Goal: Feedback & Contribution: Contribute content

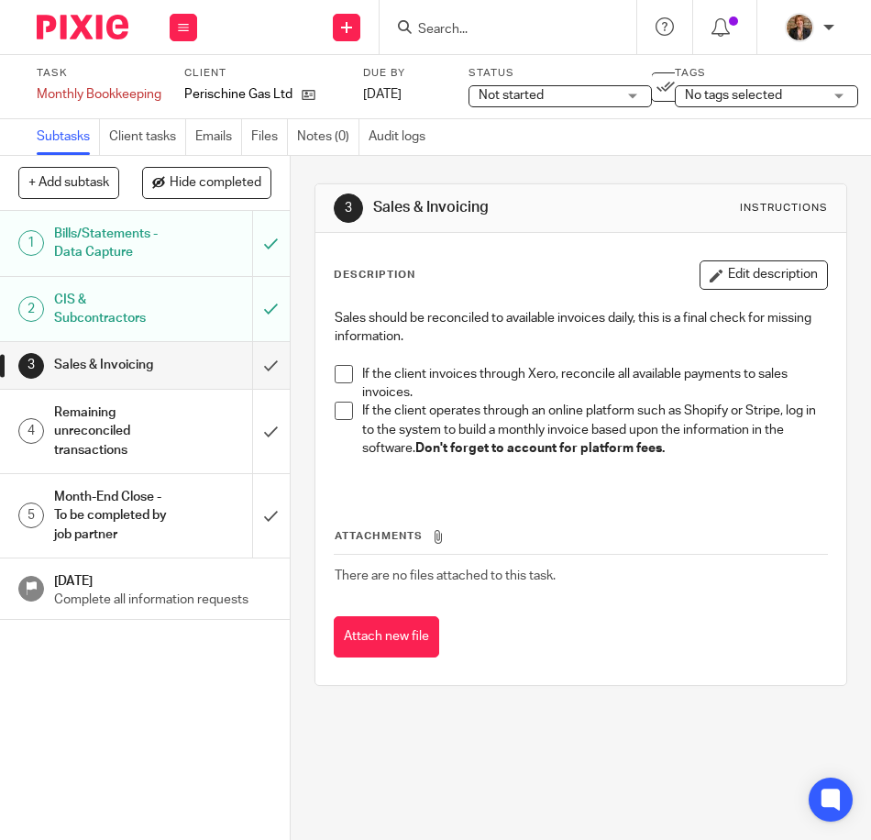
click at [106, 426] on h1 "Remaining unreconciled transactions" at bounding box center [114, 431] width 120 height 65
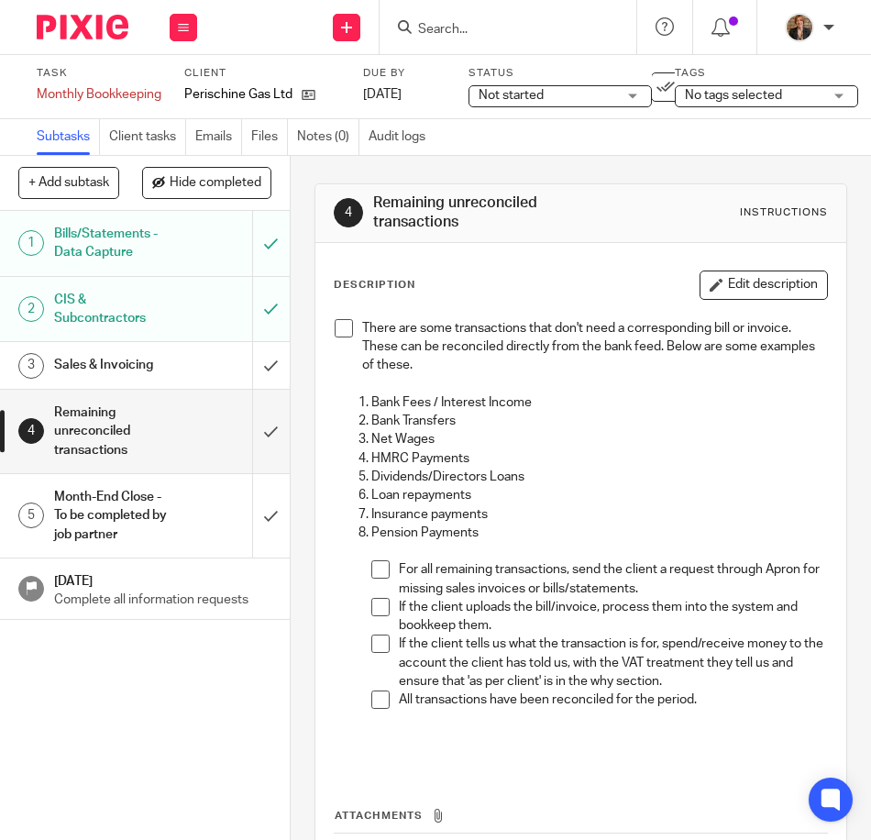
click at [336, 334] on span at bounding box center [344, 328] width 18 height 18
click at [755, 96] on span "No tags selected" at bounding box center [733, 95] width 97 height 13
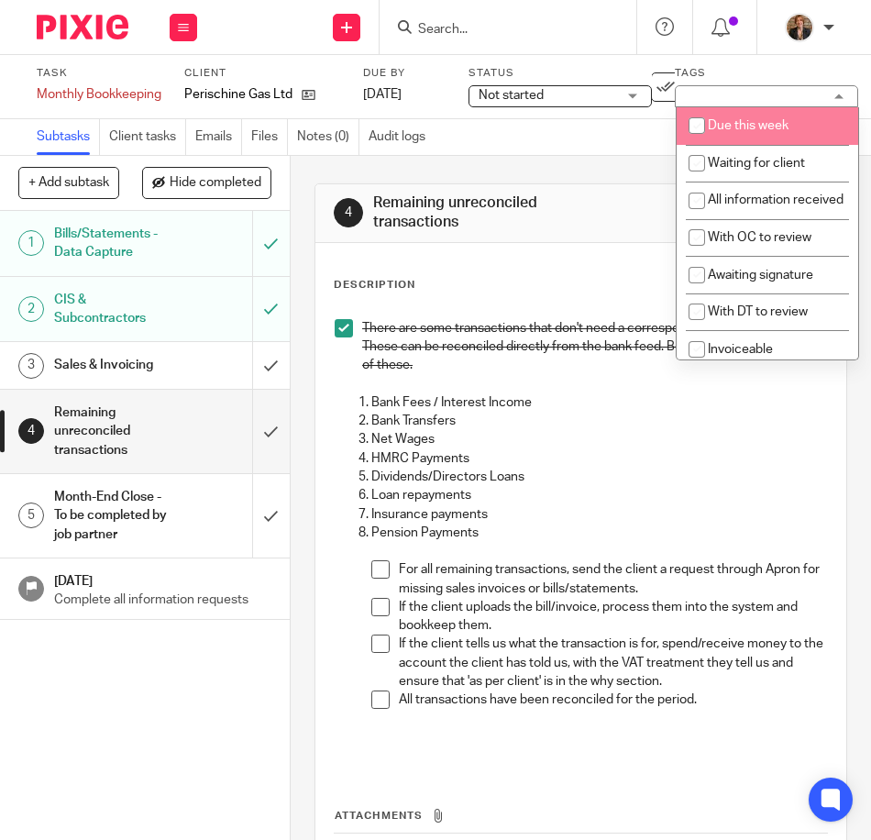
click at [738, 126] on span "Due this week" at bounding box center [748, 125] width 81 height 13
checkbox input "true"
click at [507, 94] on span "Not started" at bounding box center [510, 95] width 65 height 13
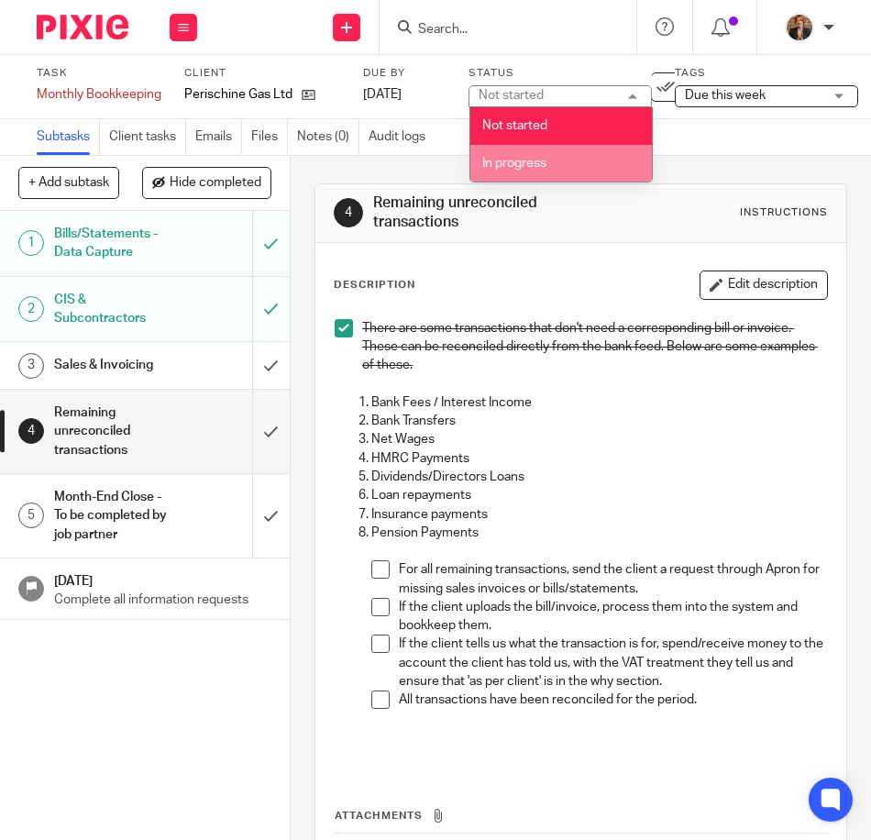
click at [545, 154] on li "In progress" at bounding box center [560, 164] width 181 height 38
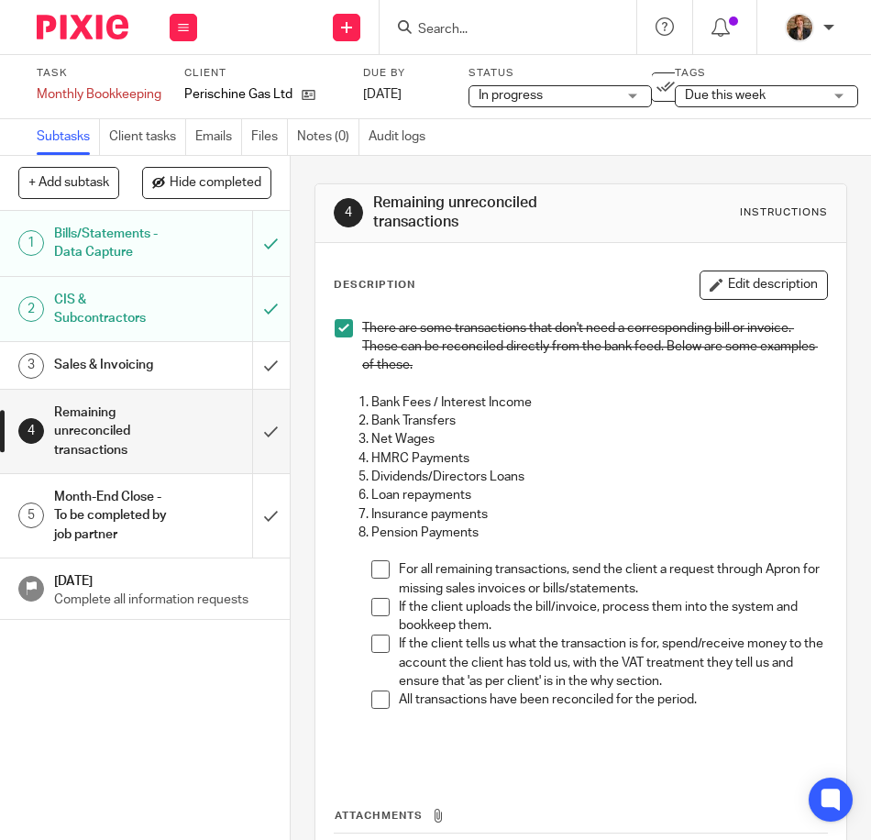
click at [199, 698] on div "1 Bills/Statements - Data Capture 2 CIS & Subcontractors 3 Sales & Invoicing 4 …" at bounding box center [145, 525] width 290 height 629
click at [84, 18] on img at bounding box center [83, 27] width 92 height 25
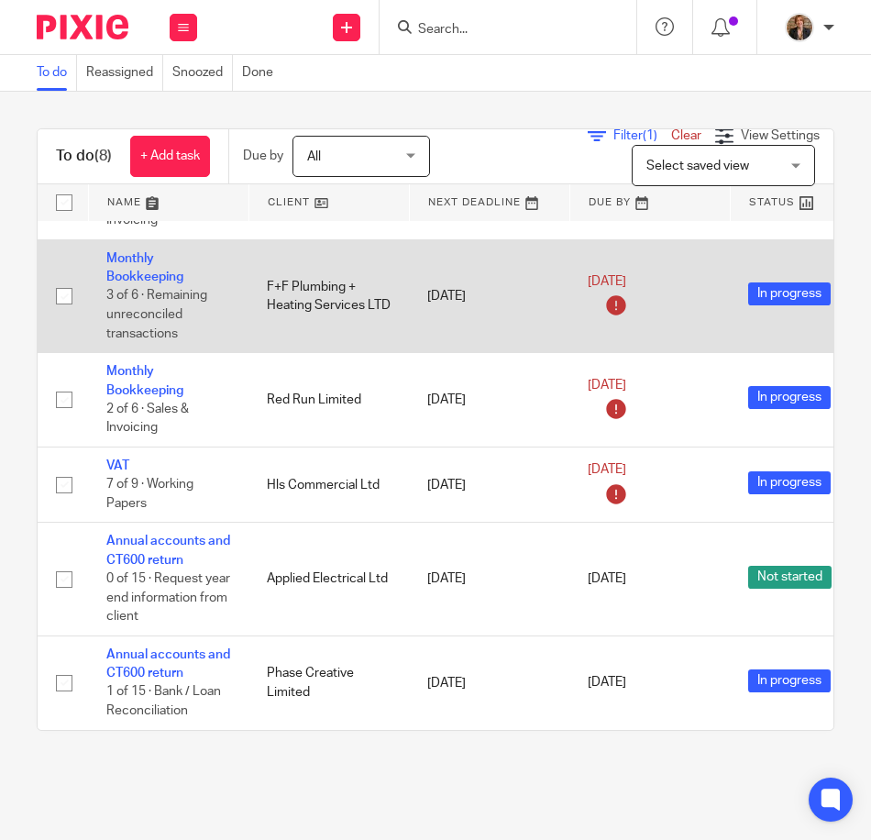
scroll to position [278, 0]
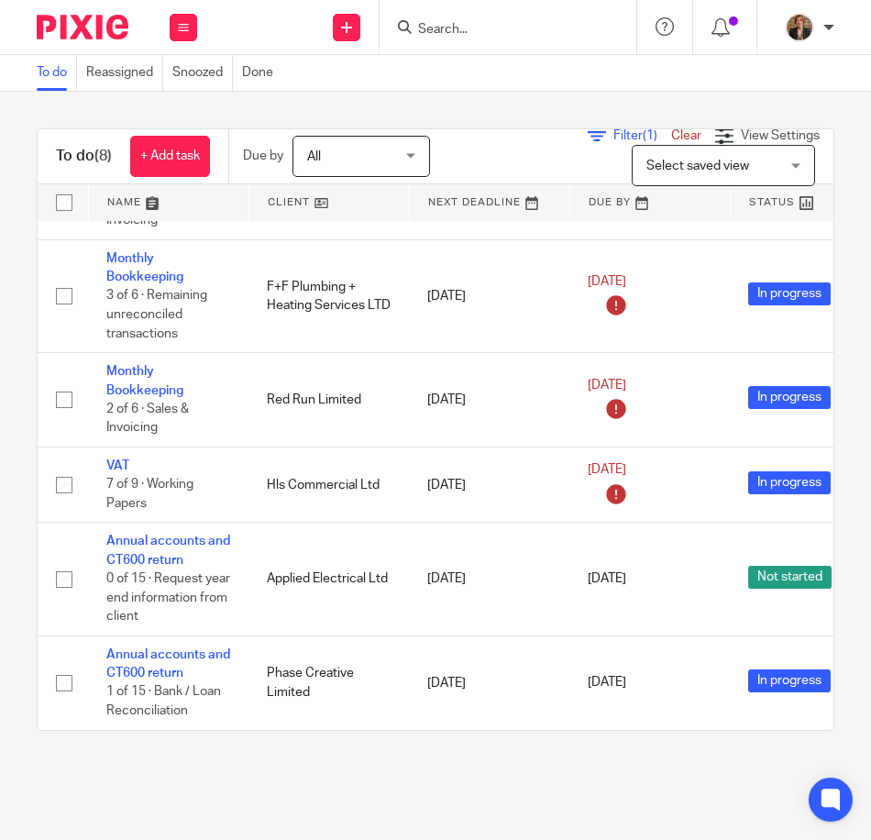
drag, startPoint x: 480, startPoint y: 38, endPoint x: 553, endPoint y: 52, distance: 73.9
click at [480, 37] on input "Search" at bounding box center [498, 30] width 165 height 16
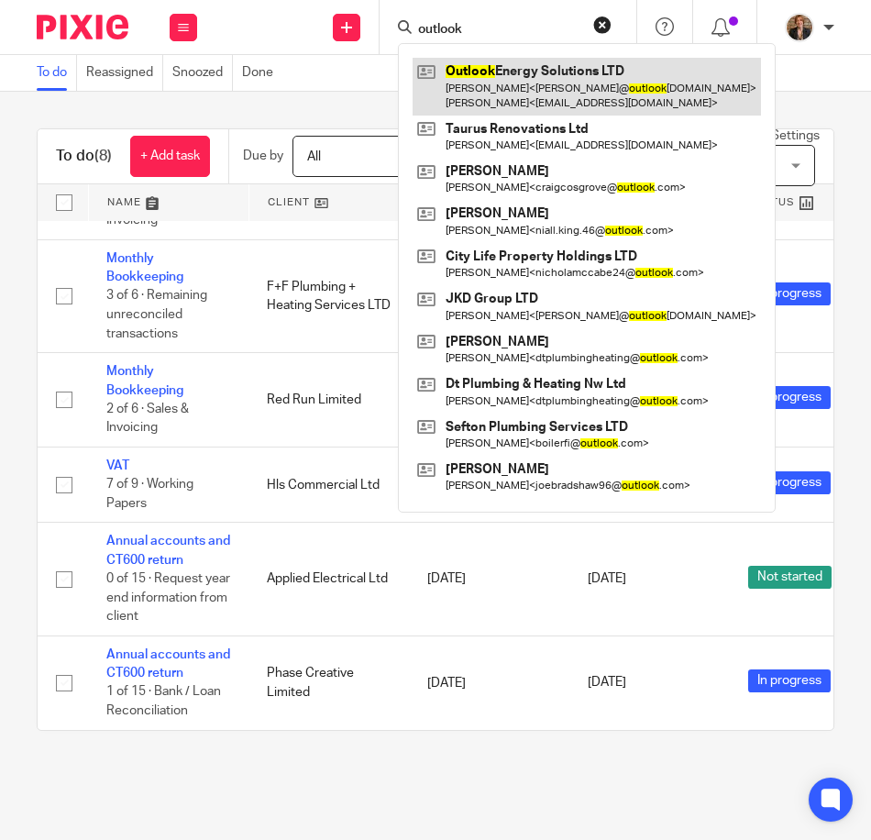
type input "outlook"
click at [585, 82] on link at bounding box center [586, 86] width 348 height 57
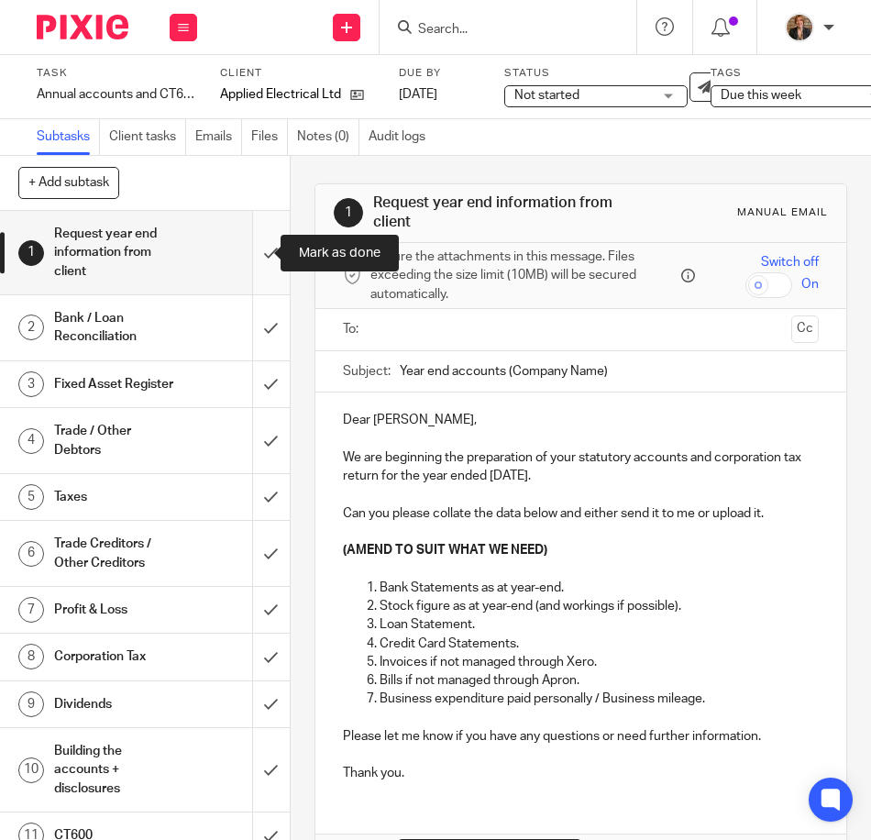
drag, startPoint x: 245, startPoint y: 263, endPoint x: 262, endPoint y: 248, distance: 22.8
click at [245, 263] on input "submit" at bounding box center [145, 252] width 290 height 83
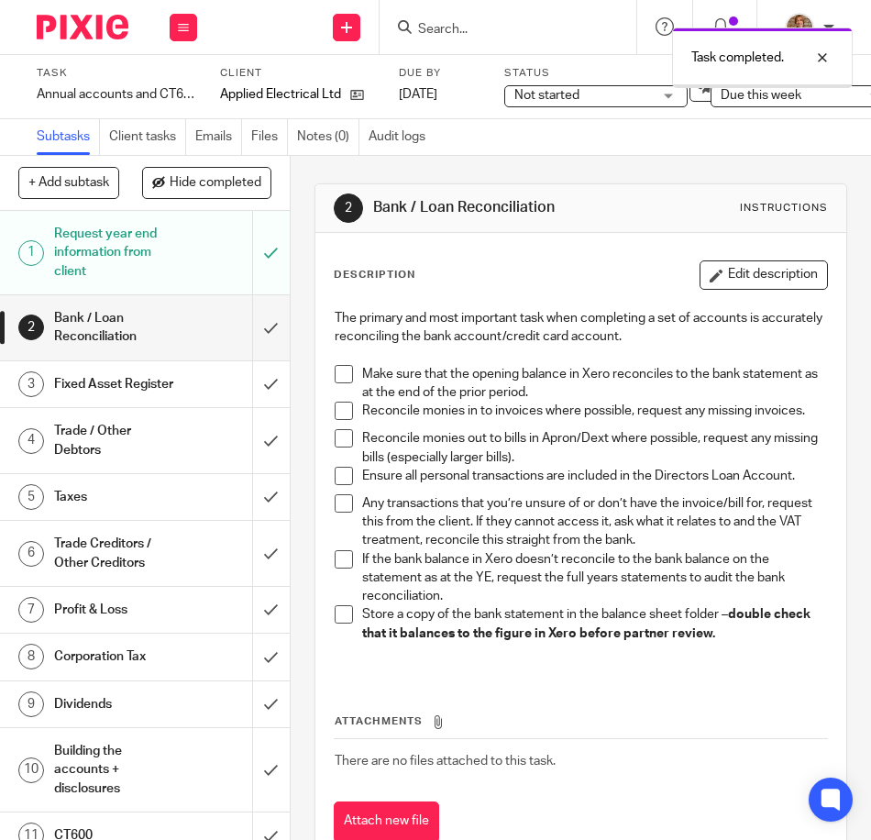
click at [595, 104] on span "Not started" at bounding box center [582, 95] width 137 height 19
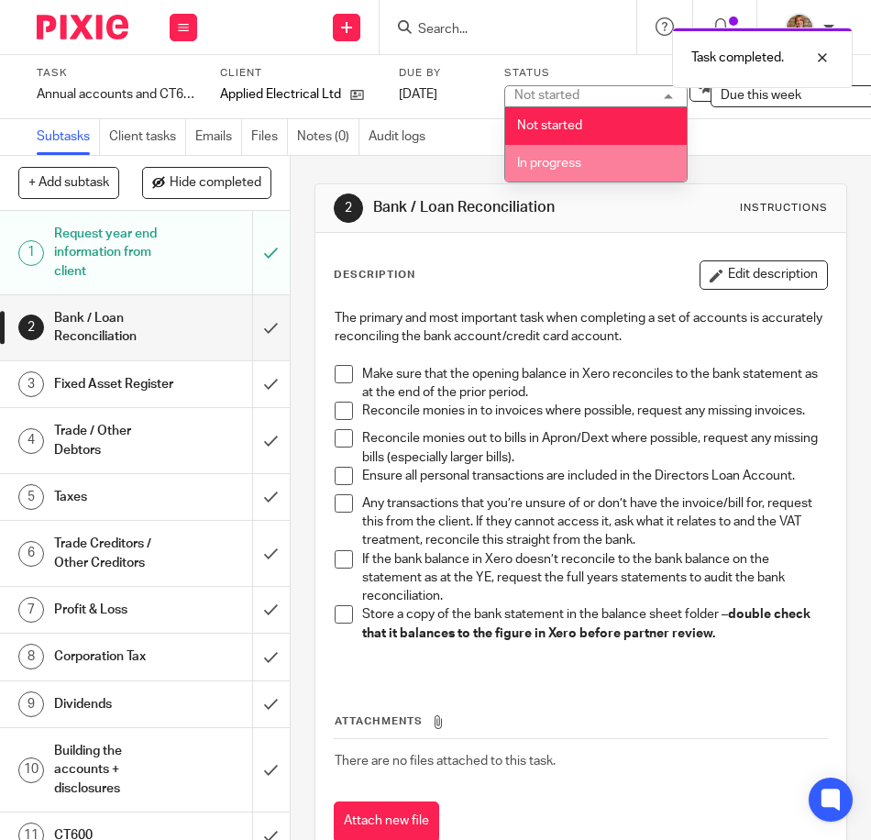
click at [575, 165] on span "In progress" at bounding box center [549, 163] width 64 height 13
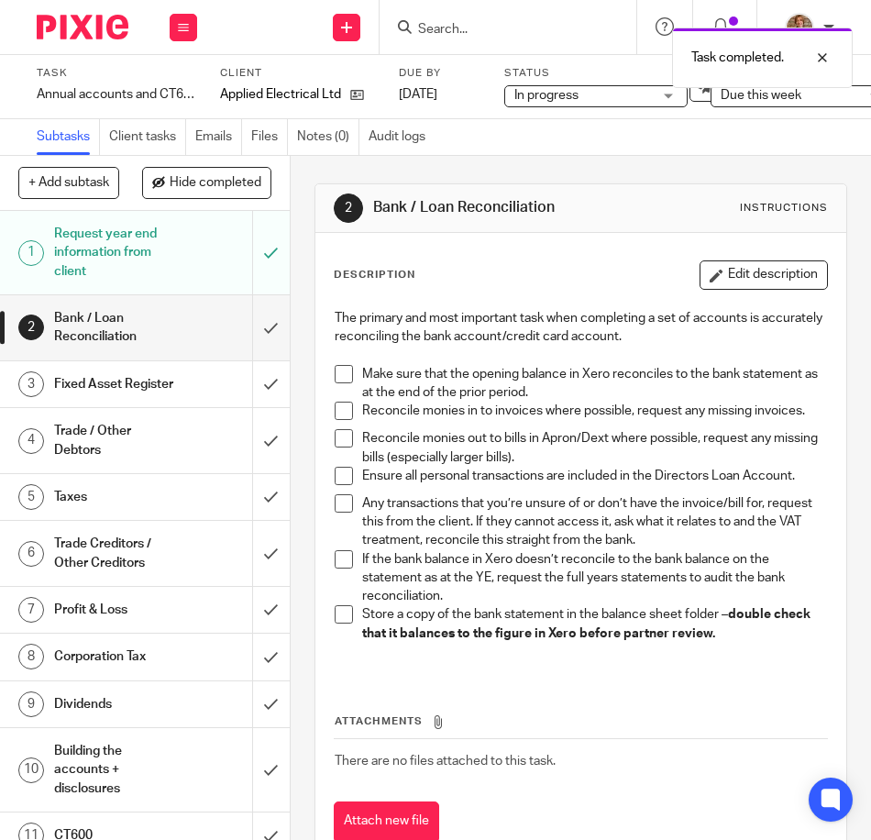
click at [703, 133] on div "Subtasks Client tasks Emails Files Notes (0) Audit logs" at bounding box center [435, 137] width 871 height 37
click at [152, 258] on h1 "Request year end information from client" at bounding box center [114, 252] width 120 height 65
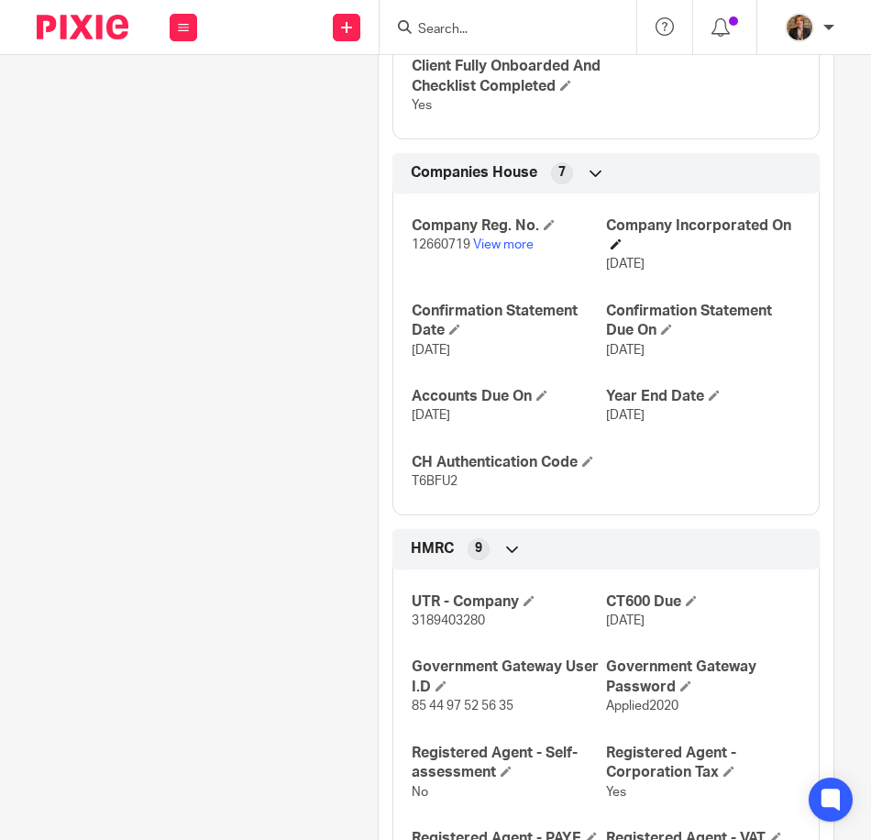
scroll to position [917, 0]
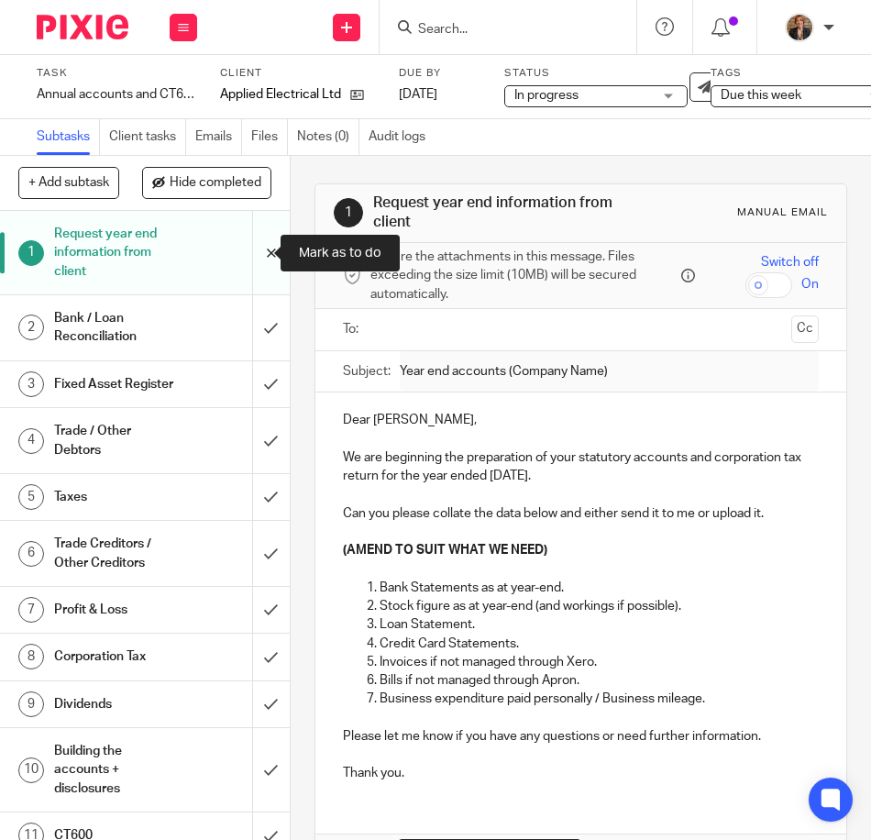
click at [255, 249] on input "submit" at bounding box center [145, 252] width 290 height 83
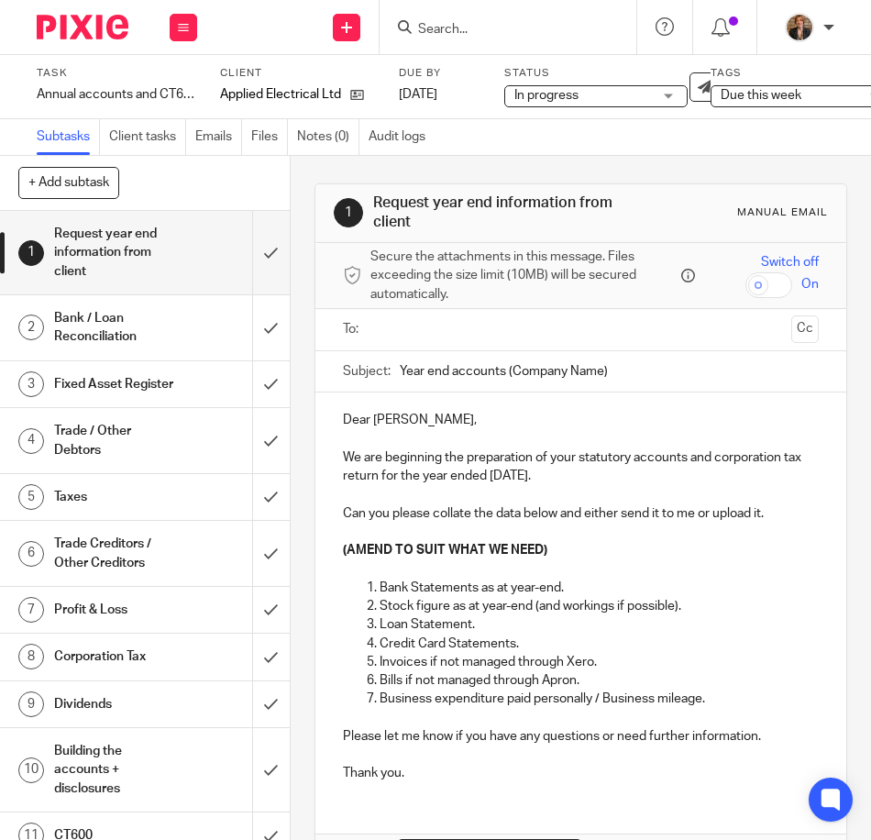
click at [484, 29] on input "Search" at bounding box center [498, 30] width 165 height 16
click at [141, 464] on h1 "Trade / Other Debtors" at bounding box center [114, 440] width 120 height 47
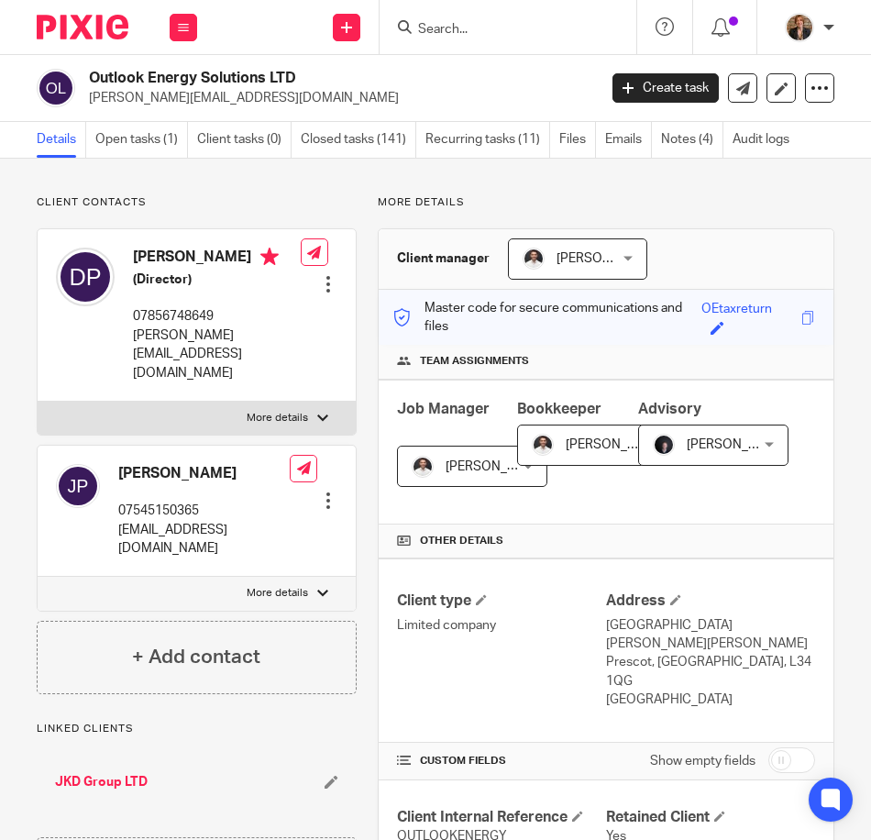
click at [294, 586] on p "More details" at bounding box center [277, 593] width 61 height 15
click at [38, 576] on input "More details" at bounding box center [37, 576] width 1 height 1
checkbox input "true"
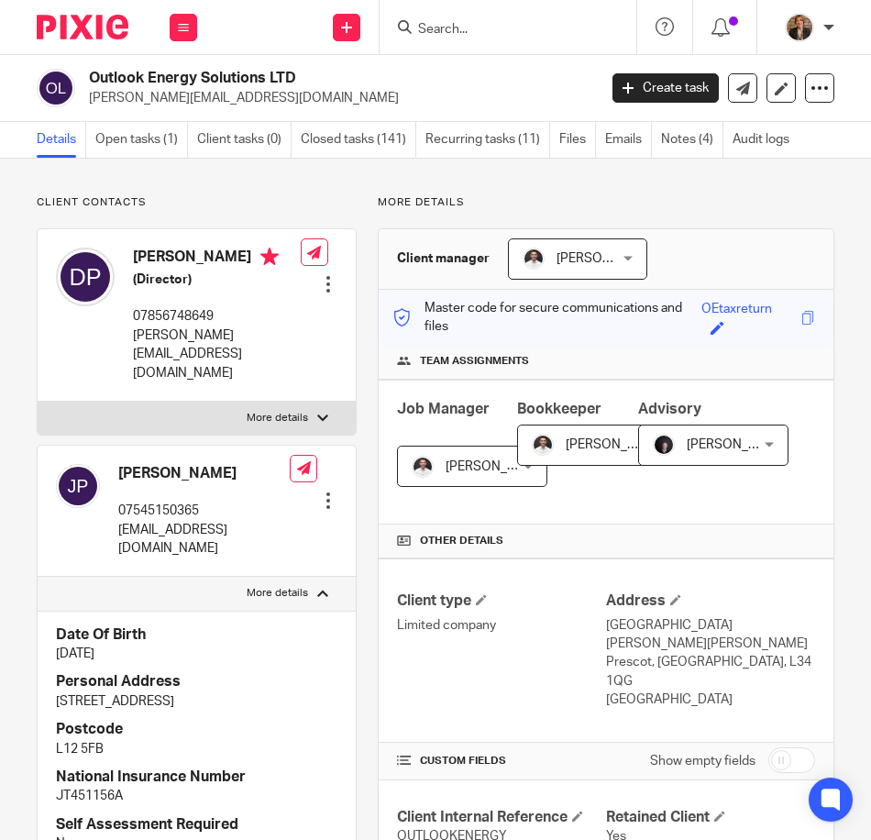
click at [72, 30] on img at bounding box center [83, 27] width 92 height 25
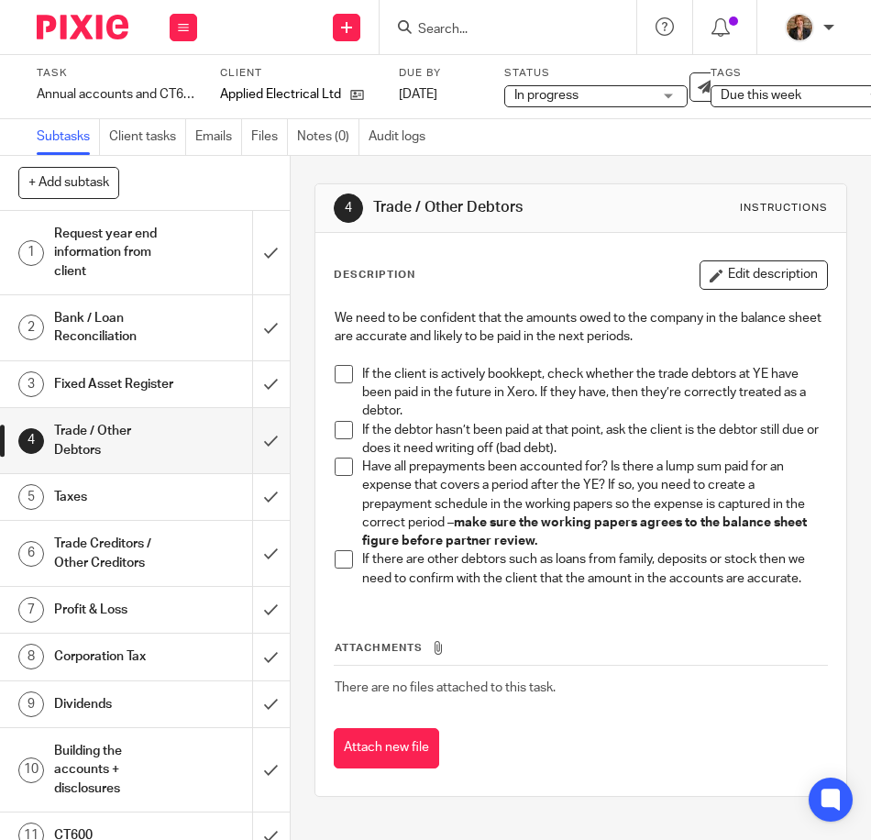
click at [335, 378] on span at bounding box center [344, 374] width 18 height 18
click at [338, 472] on span at bounding box center [344, 466] width 18 height 18
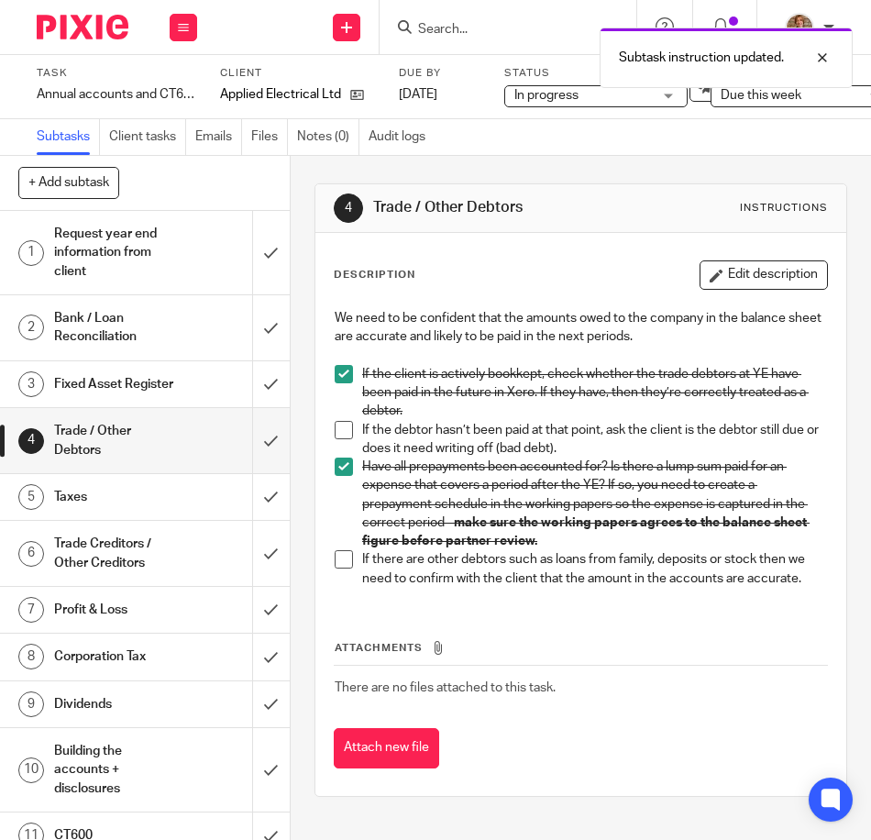
click at [338, 472] on span at bounding box center [344, 466] width 18 height 18
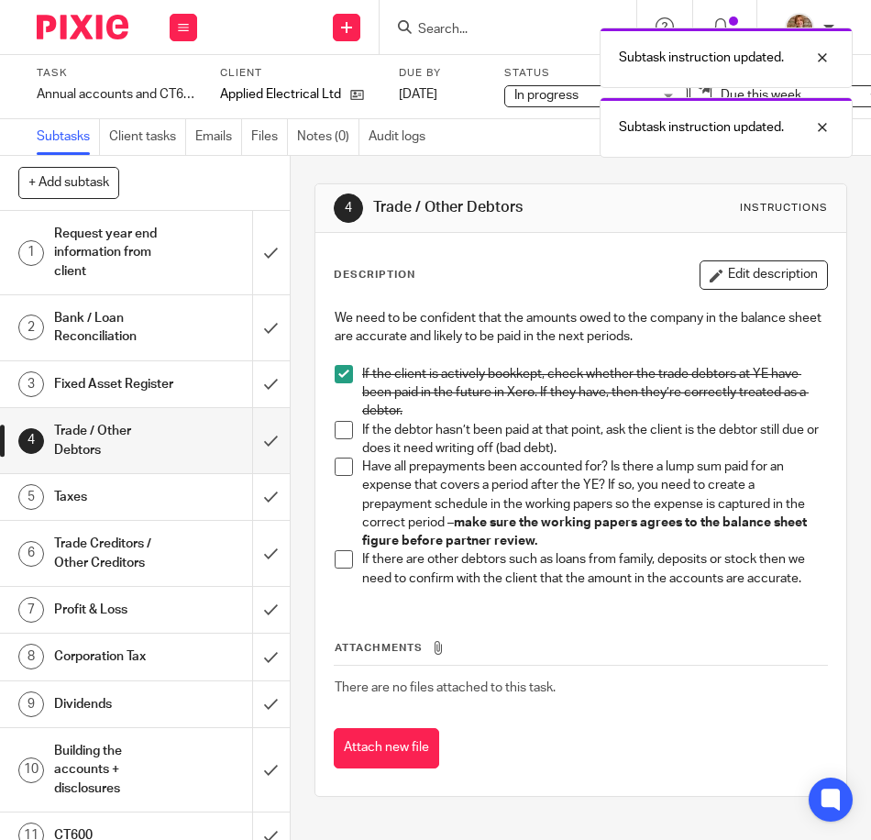
click at [121, 506] on h1 "Taxes" at bounding box center [114, 496] width 120 height 27
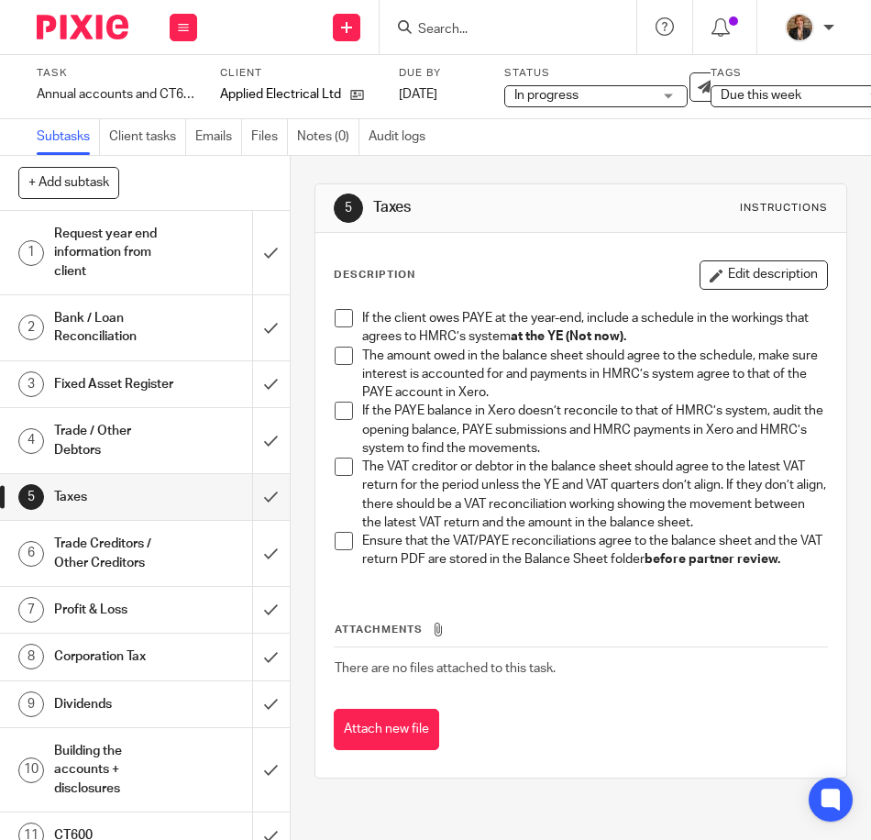
click at [335, 317] on span at bounding box center [344, 318] width 18 height 18
click at [493, 778] on div "5 Taxes Instructions Description Edit description If the client owes PAYE at th…" at bounding box center [580, 480] width 533 height 595
click at [503, 625] on div "Attachments There are no files attached to this task. Attach new file" at bounding box center [581, 667] width 494 height 167
click at [165, 570] on div "Trade Creditors / Other Creditors" at bounding box center [144, 553] width 180 height 47
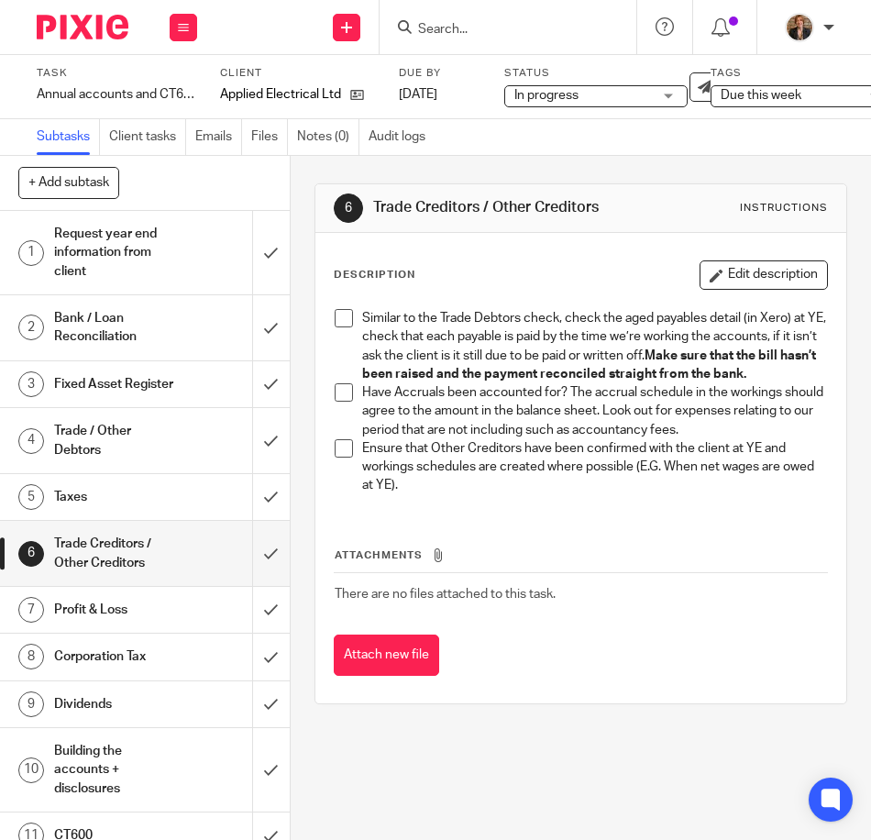
click at [340, 321] on span at bounding box center [344, 318] width 18 height 18
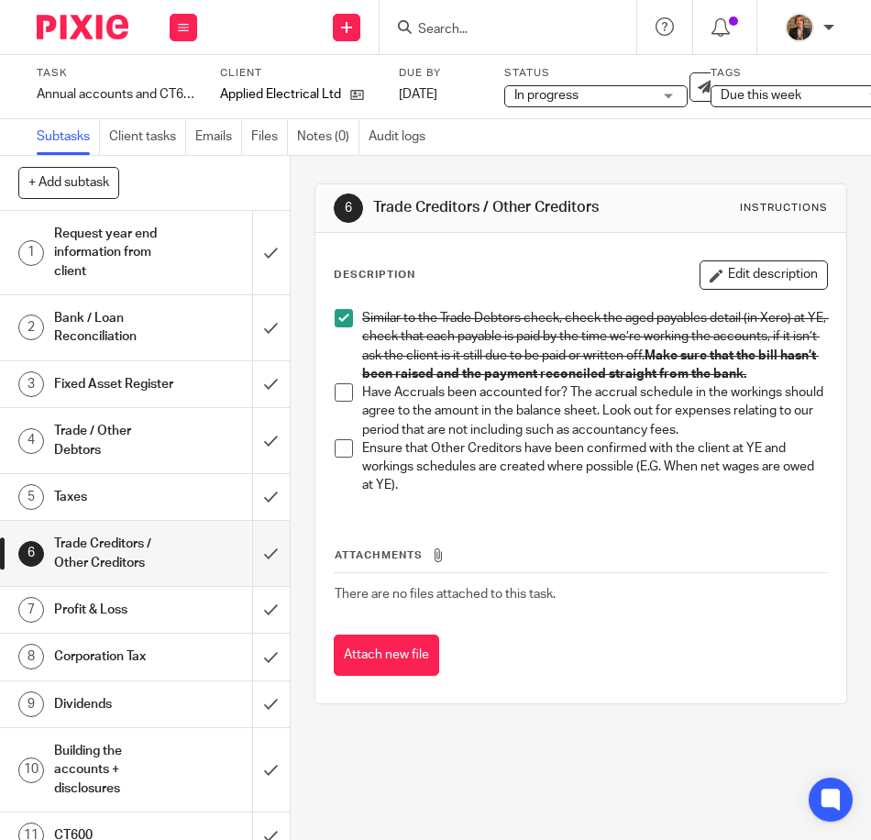
click at [694, 731] on div "6 Trade Creditors / Other Creditors Instructions Description Edit description S…" at bounding box center [580, 444] width 533 height 576
click at [434, 731] on div "6 Trade Creditors / Other Creditors Instructions Description Edit description S…" at bounding box center [580, 444] width 533 height 576
click at [501, 755] on div "6 Trade Creditors / Other Creditors Instructions Description Edit description S…" at bounding box center [581, 498] width 580 height 684
click at [145, 623] on h1 "Profit & Loss" at bounding box center [114, 609] width 120 height 27
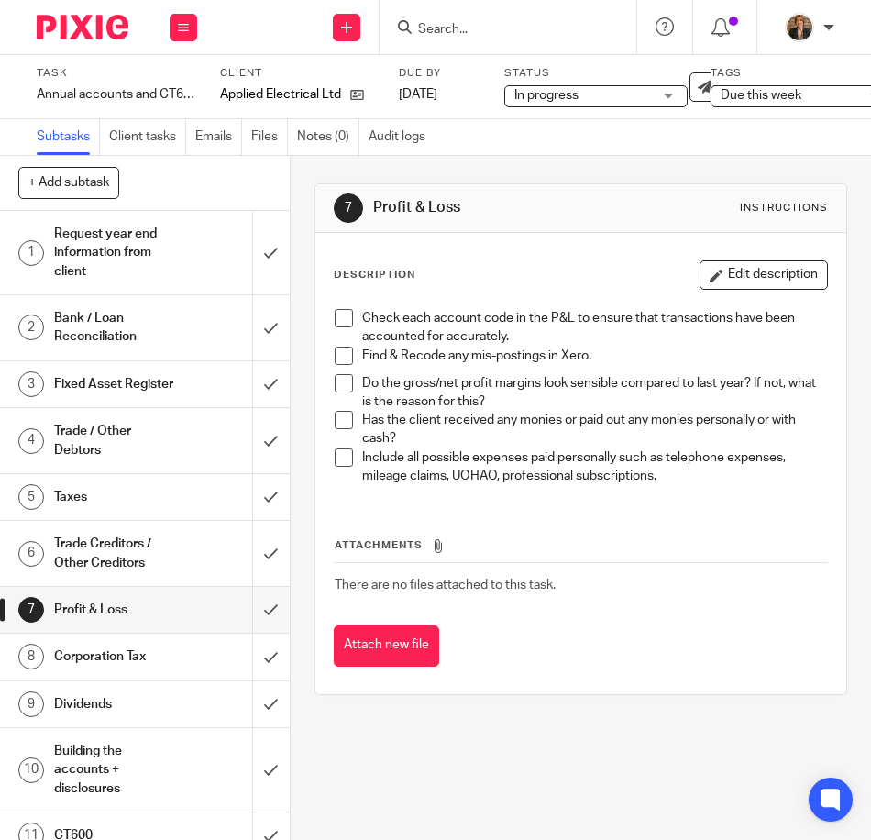
click at [130, 240] on h1 "Request year end information from client" at bounding box center [114, 252] width 120 height 65
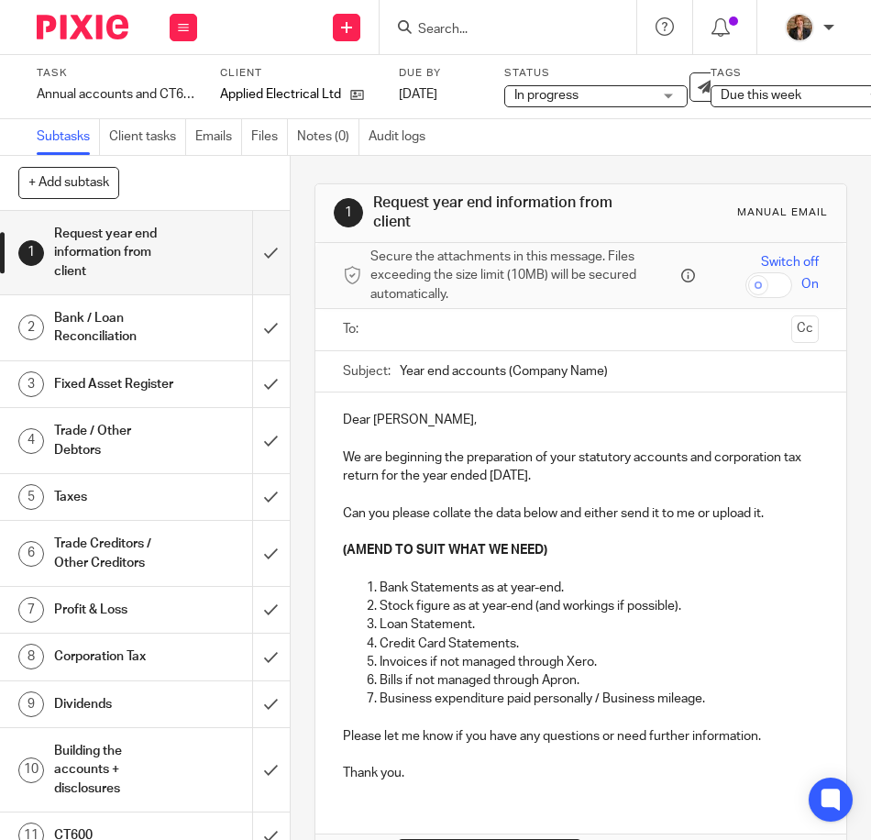
click at [151, 329] on h1 "Bank / Loan Reconciliation" at bounding box center [114, 327] width 120 height 47
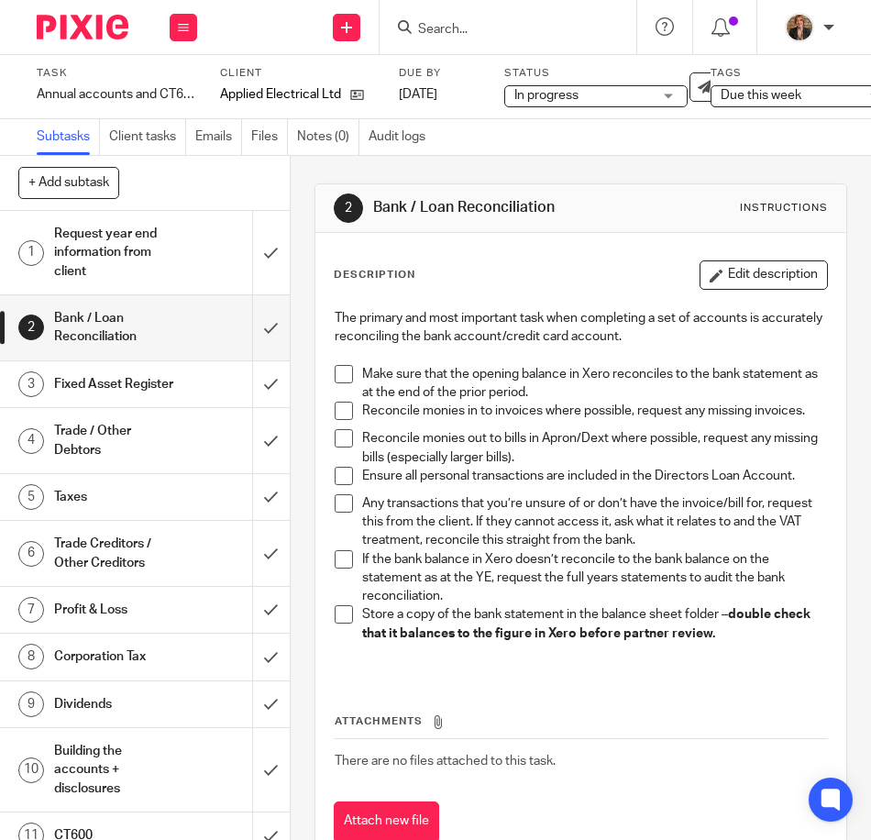
click at [335, 366] on span at bounding box center [344, 374] width 18 height 18
click at [335, 413] on span at bounding box center [344, 410] width 18 height 18
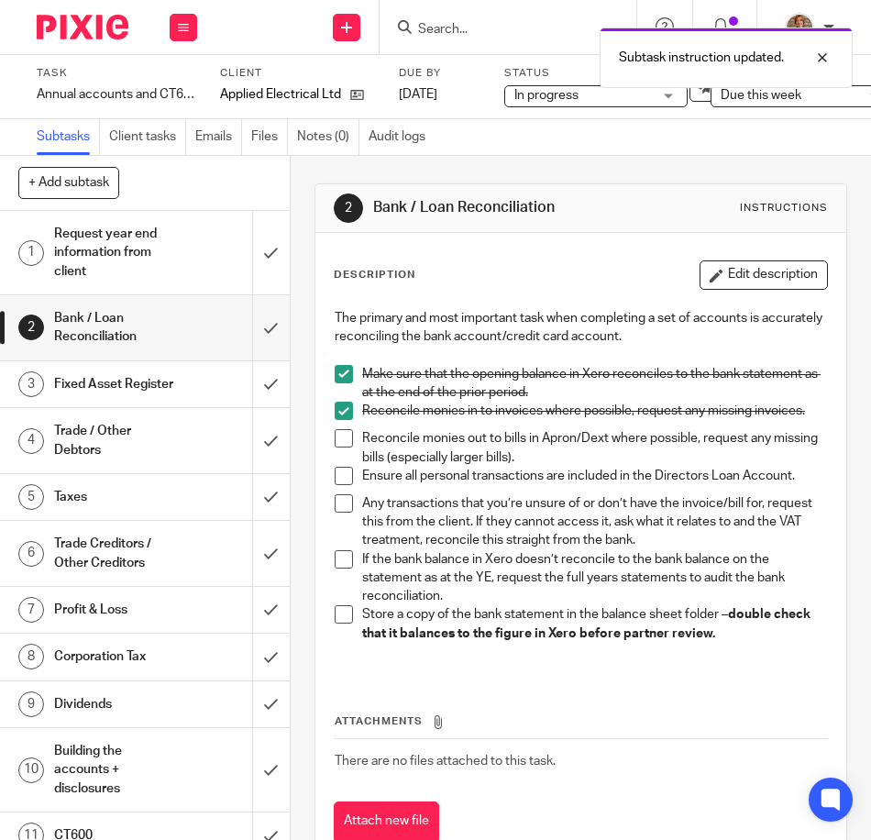
click at [335, 413] on span at bounding box center [344, 410] width 18 height 18
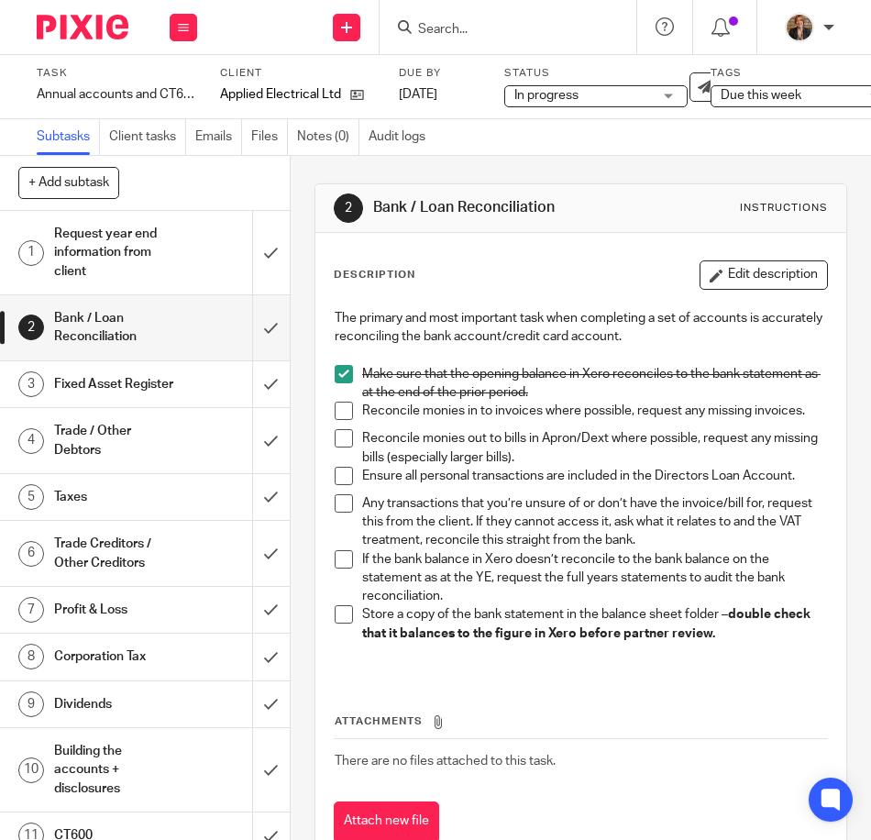
click at [435, 254] on div "Description Edit description The primary and most important task when completin…" at bounding box center [580, 551] width 531 height 637
click at [335, 417] on span at bounding box center [344, 410] width 18 height 18
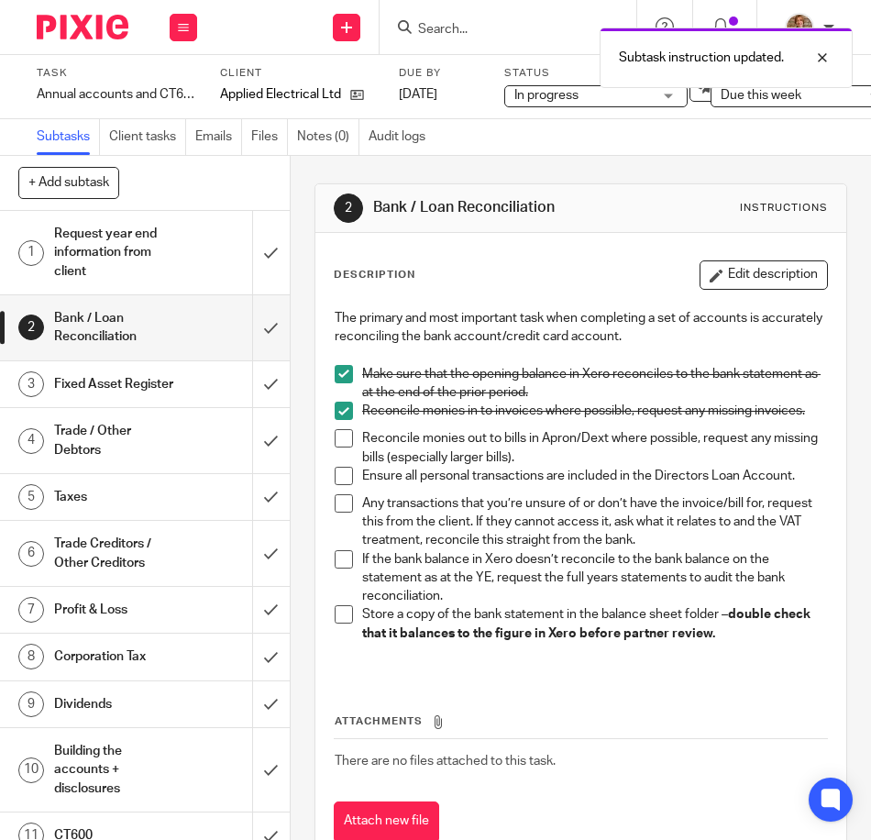
click at [343, 447] on span at bounding box center [344, 438] width 18 height 18
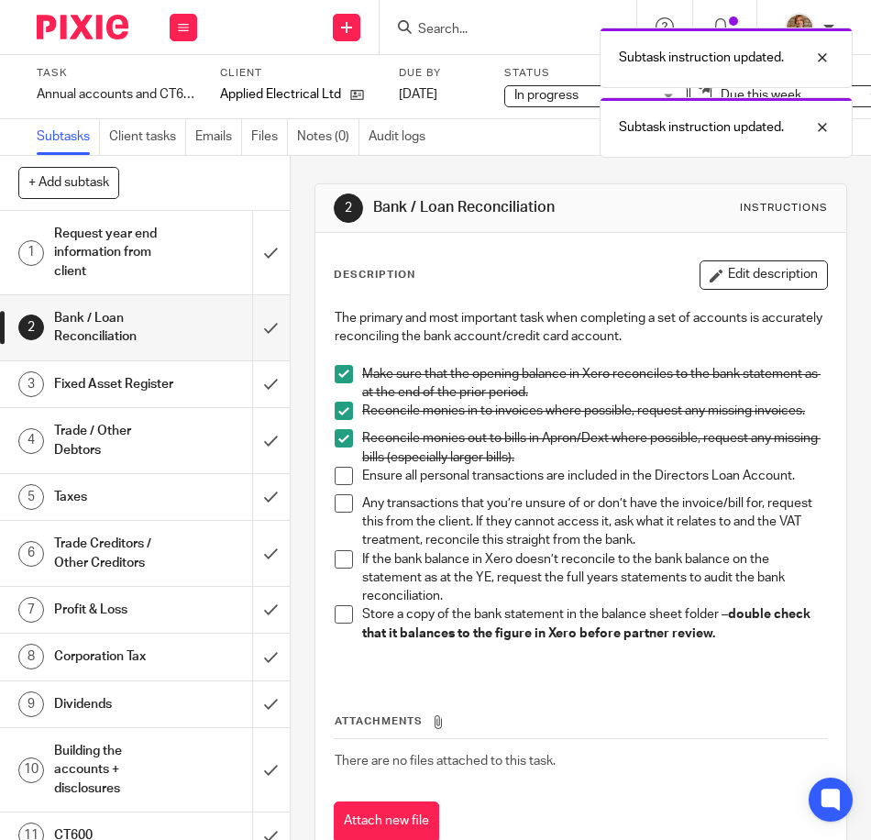
click at [336, 485] on span at bounding box center [344, 476] width 18 height 18
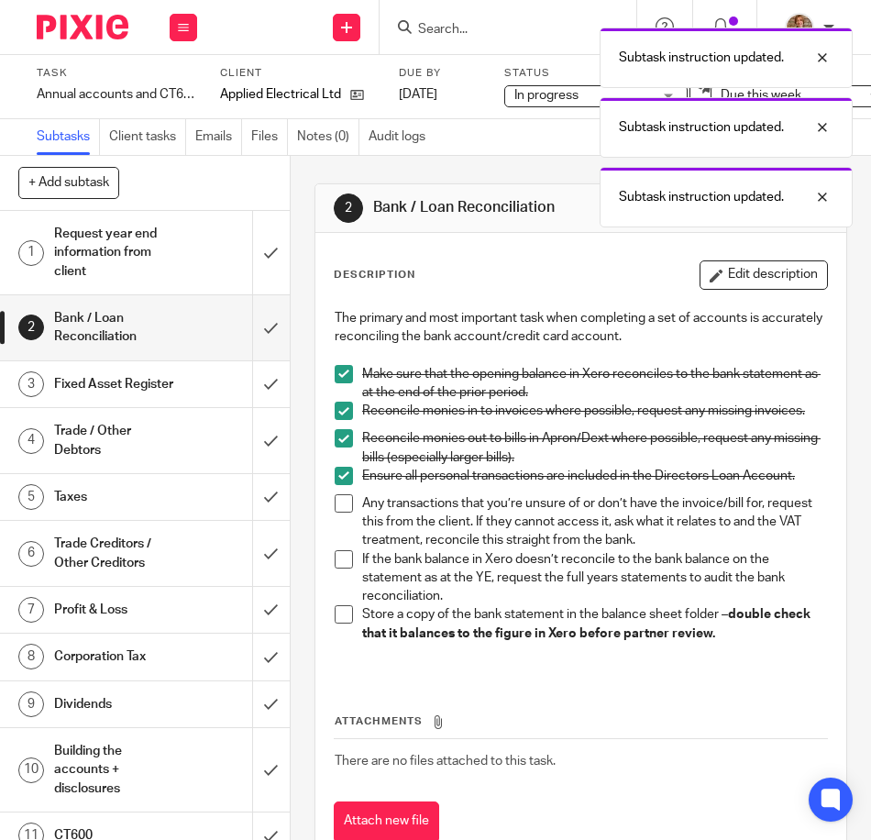
click at [336, 511] on span at bounding box center [344, 503] width 18 height 18
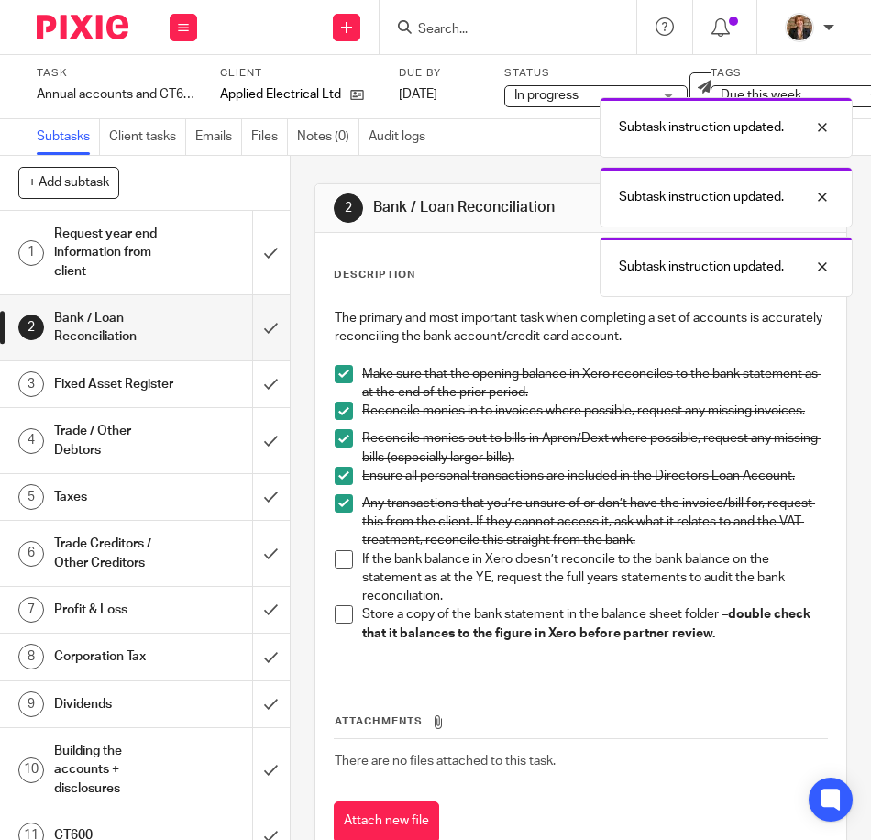
click at [335, 567] on span at bounding box center [344, 559] width 18 height 18
click at [335, 623] on span at bounding box center [344, 614] width 18 height 18
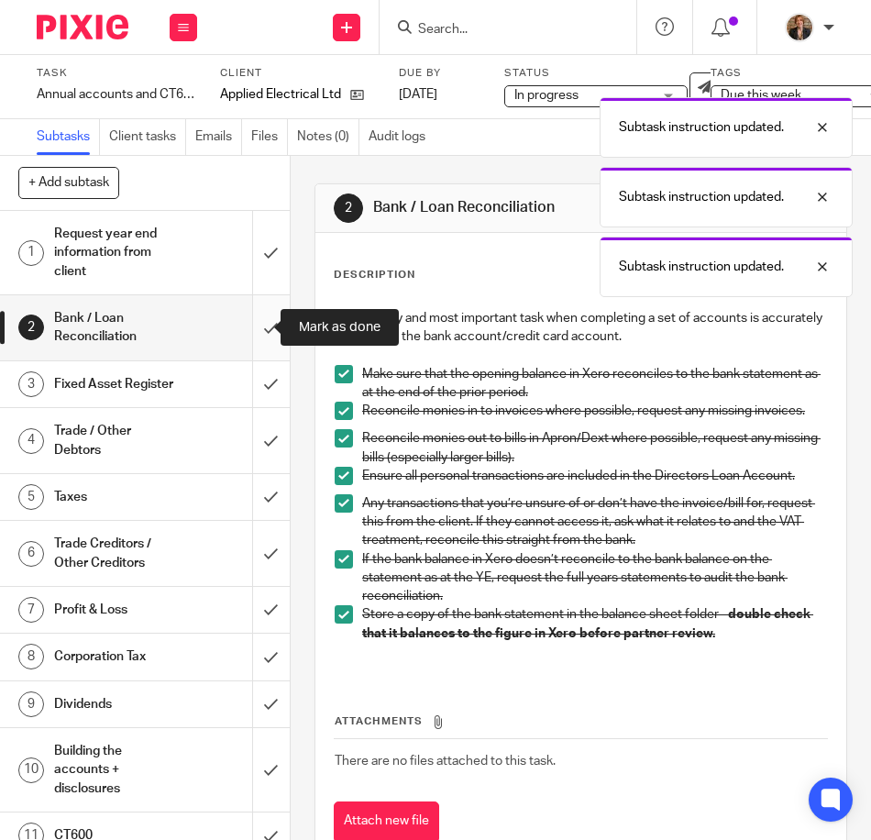
click at [258, 336] on input "submit" at bounding box center [145, 327] width 290 height 65
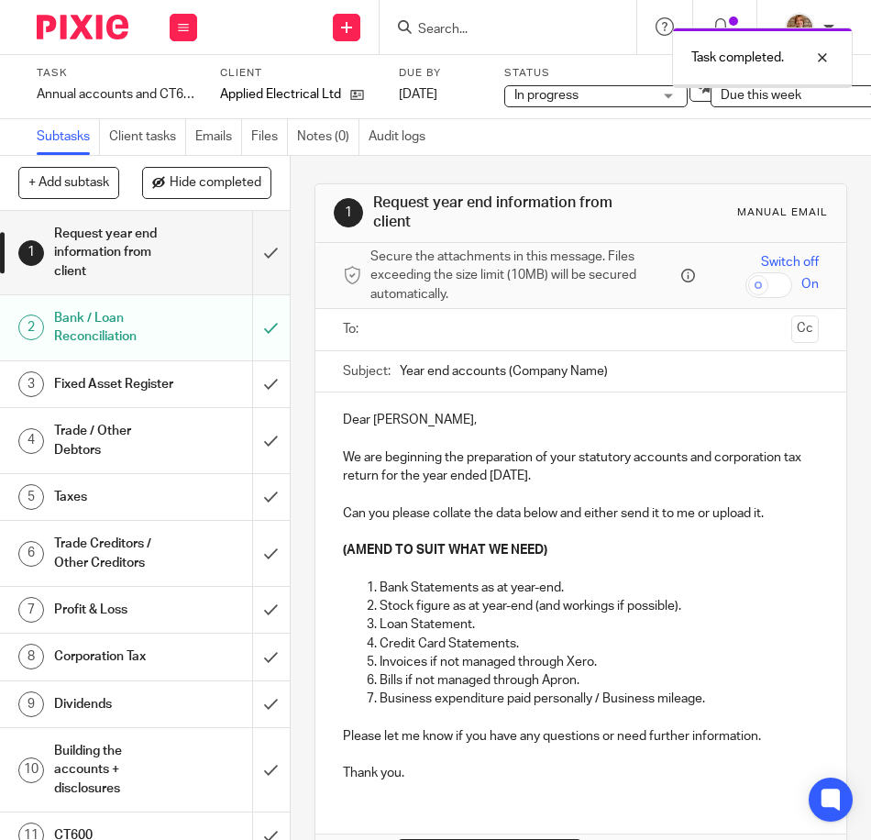
click at [163, 397] on div "Fixed Asset Register" at bounding box center [144, 383] width 180 height 27
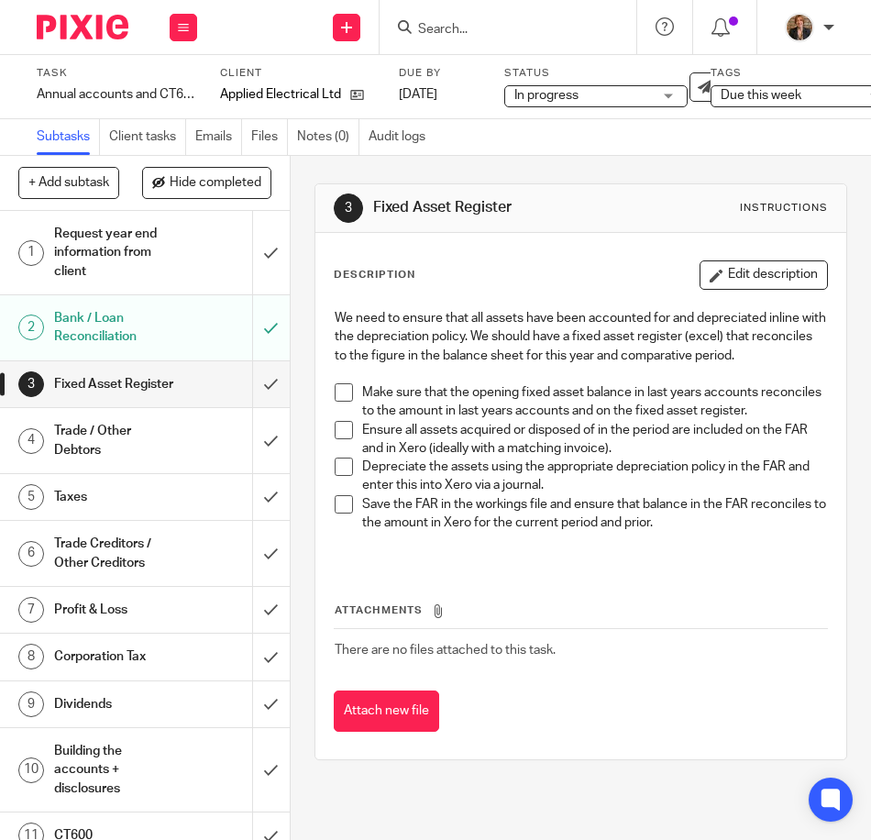
click at [159, 464] on h1 "Trade / Other Debtors" at bounding box center [114, 440] width 120 height 47
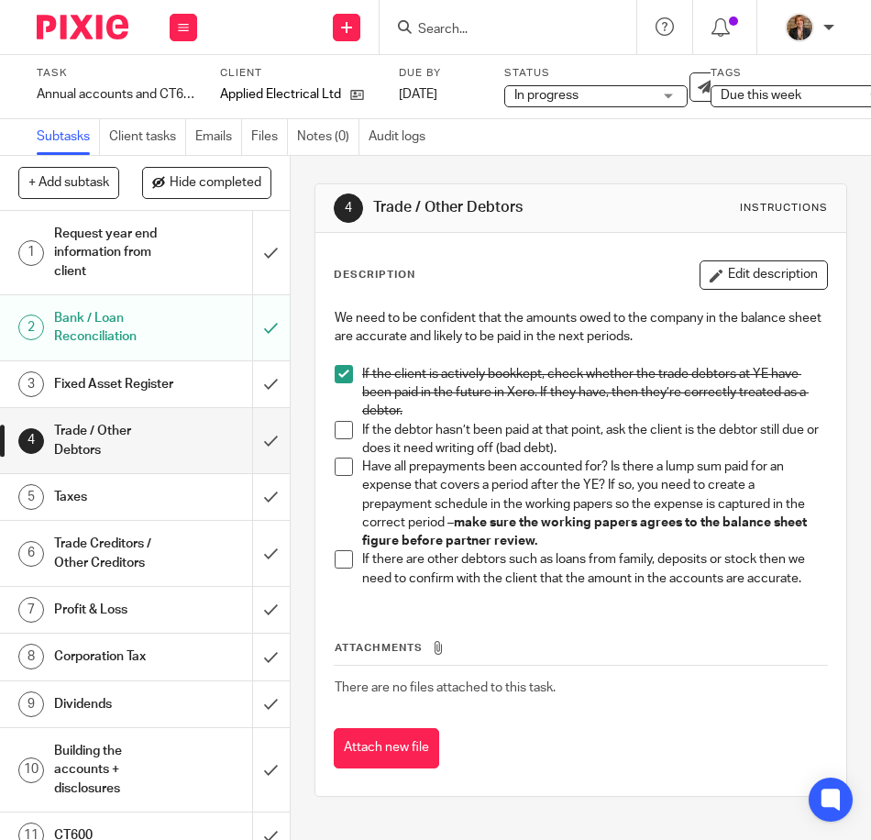
click at [158, 577] on h1 "Trade Creditors / Other Creditors" at bounding box center [114, 553] width 120 height 47
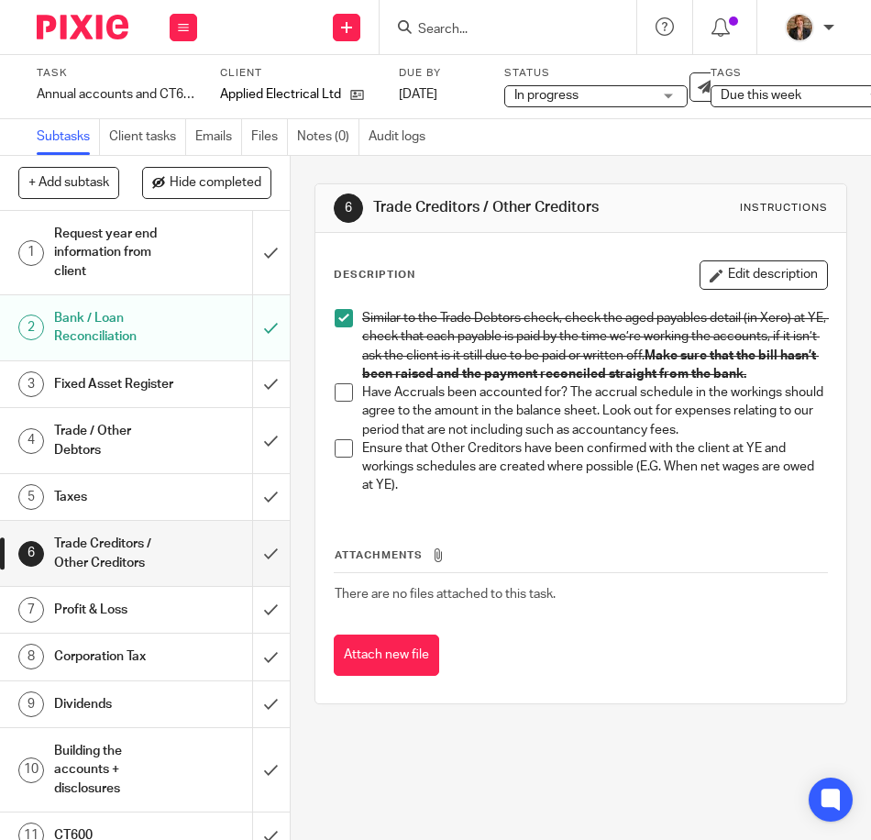
drag, startPoint x: 333, startPoint y: 471, endPoint x: 395, endPoint y: 478, distance: 62.8
click at [335, 457] on span at bounding box center [344, 448] width 18 height 18
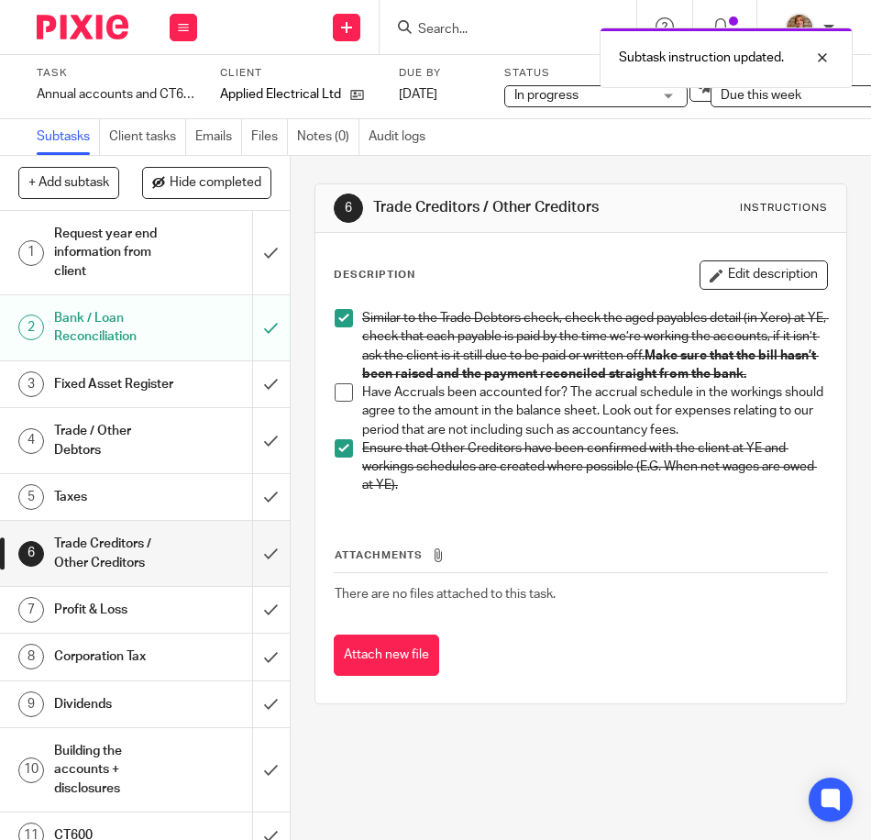
click at [341, 457] on span at bounding box center [344, 448] width 18 height 18
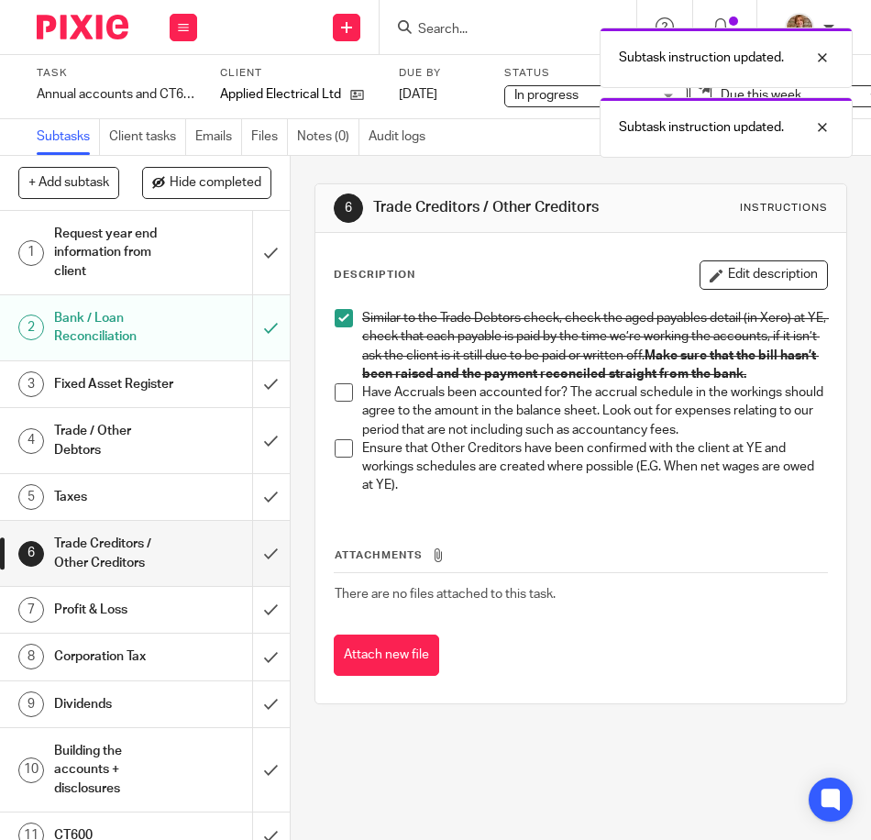
click at [335, 457] on span at bounding box center [344, 448] width 18 height 18
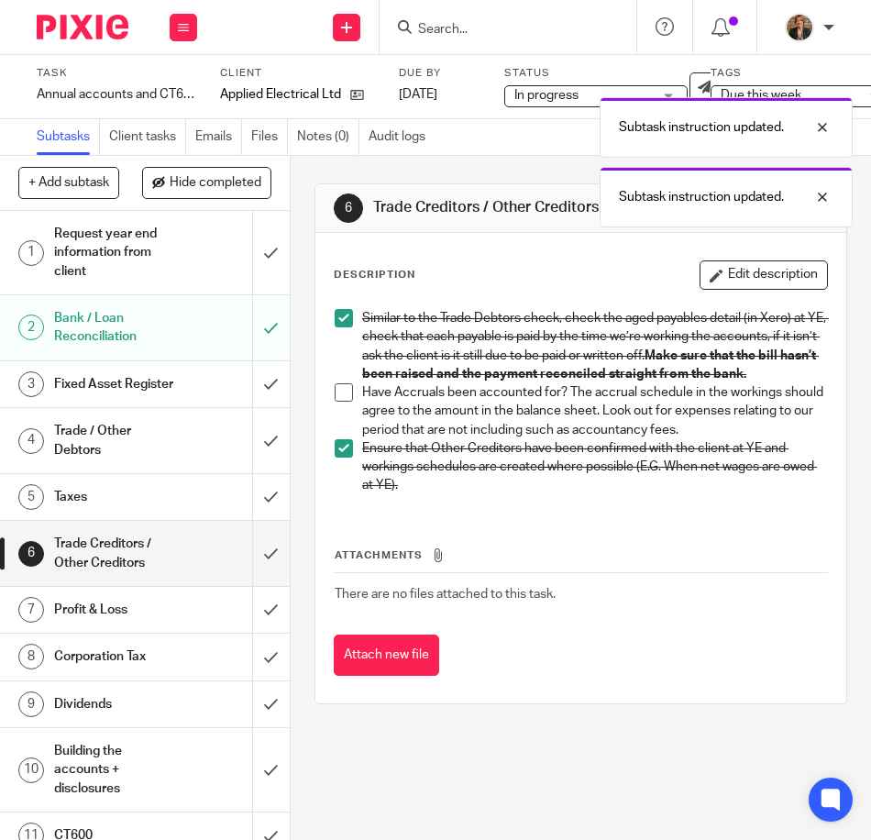
click at [345, 457] on span at bounding box center [344, 448] width 18 height 18
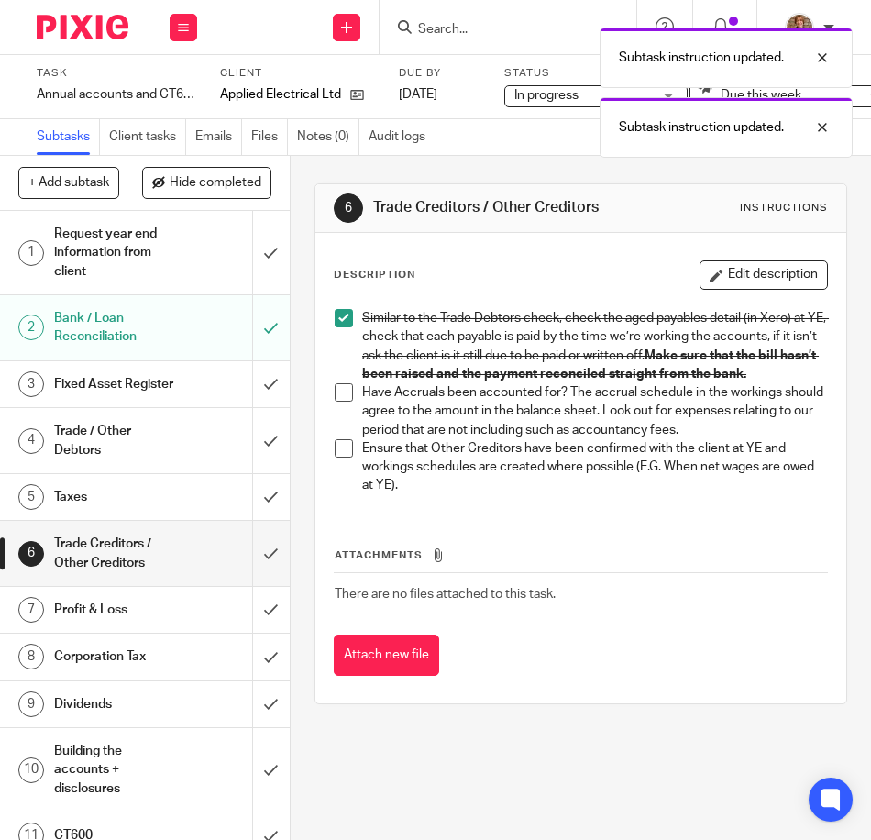
click at [123, 460] on h1 "Trade / Other Debtors" at bounding box center [114, 440] width 120 height 47
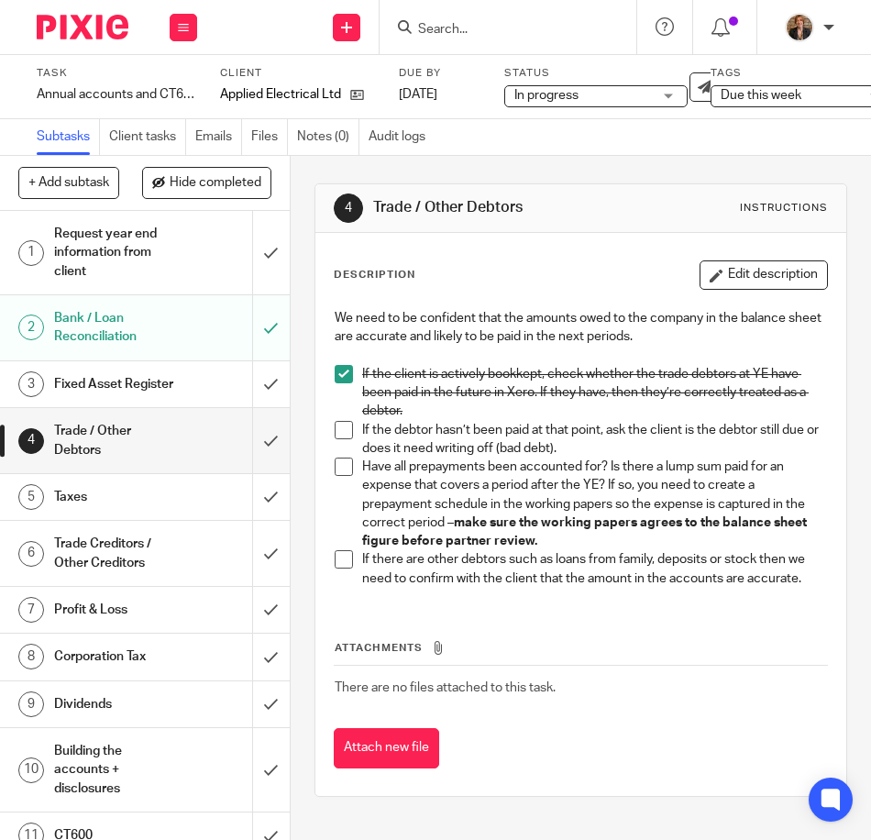
click at [118, 562] on h1 "Trade Creditors / Other Creditors" at bounding box center [114, 553] width 120 height 47
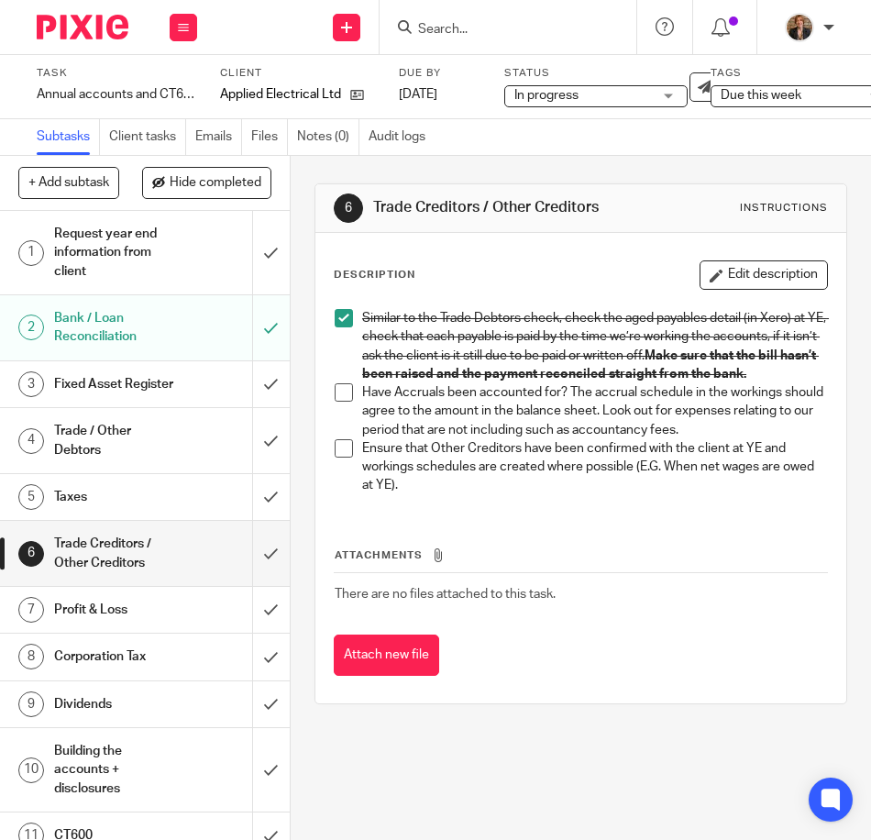
click at [438, 758] on div "6 Trade Creditors / Other Creditors Instructions Description Edit description S…" at bounding box center [581, 498] width 580 height 684
click at [60, 16] on img at bounding box center [83, 27] width 92 height 25
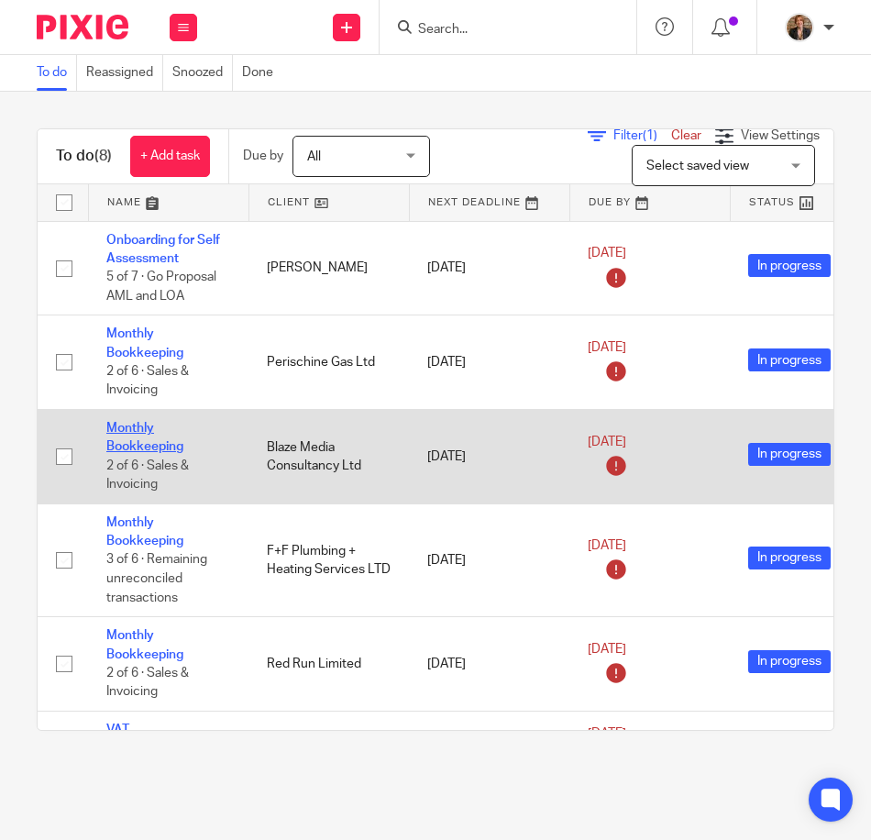
click at [156, 448] on link "Monthly Bookkeeping" at bounding box center [144, 437] width 77 height 31
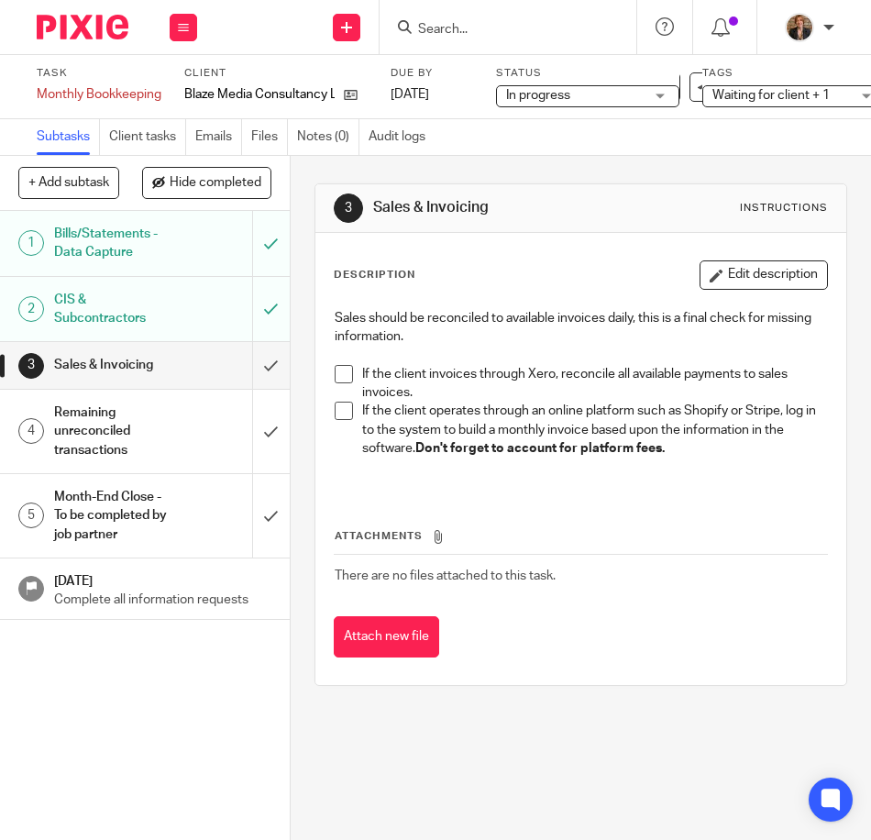
click at [81, 423] on h1 "Remaining unreconciled transactions" at bounding box center [114, 431] width 120 height 65
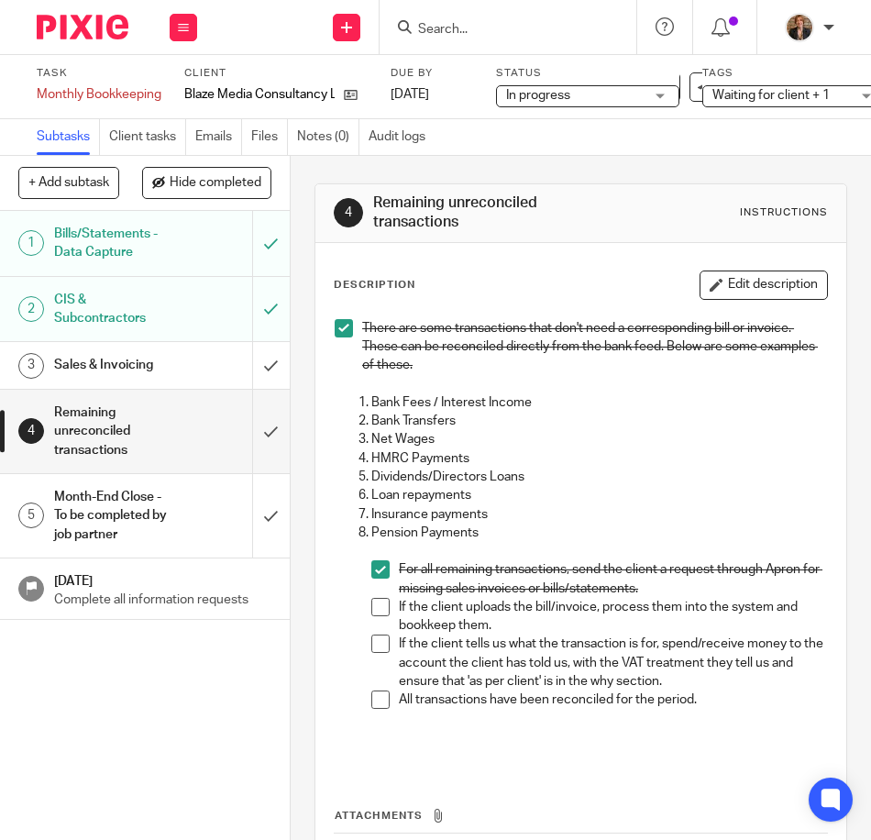
click at [372, 613] on span at bounding box center [380, 607] width 18 height 18
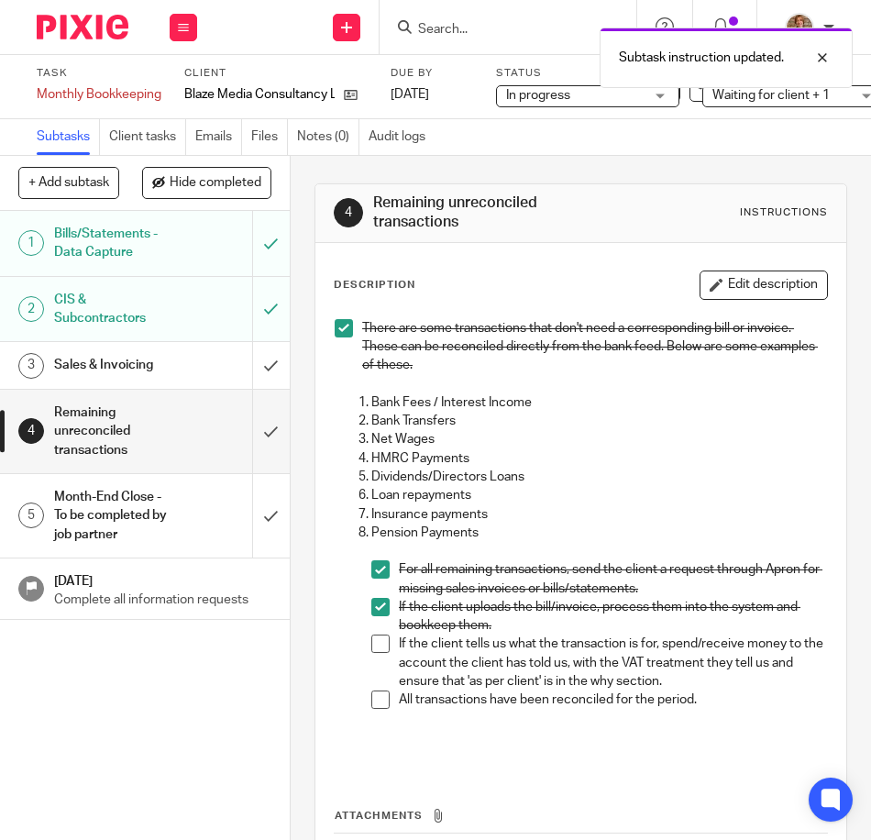
click at [372, 638] on span at bounding box center [380, 643] width 18 height 18
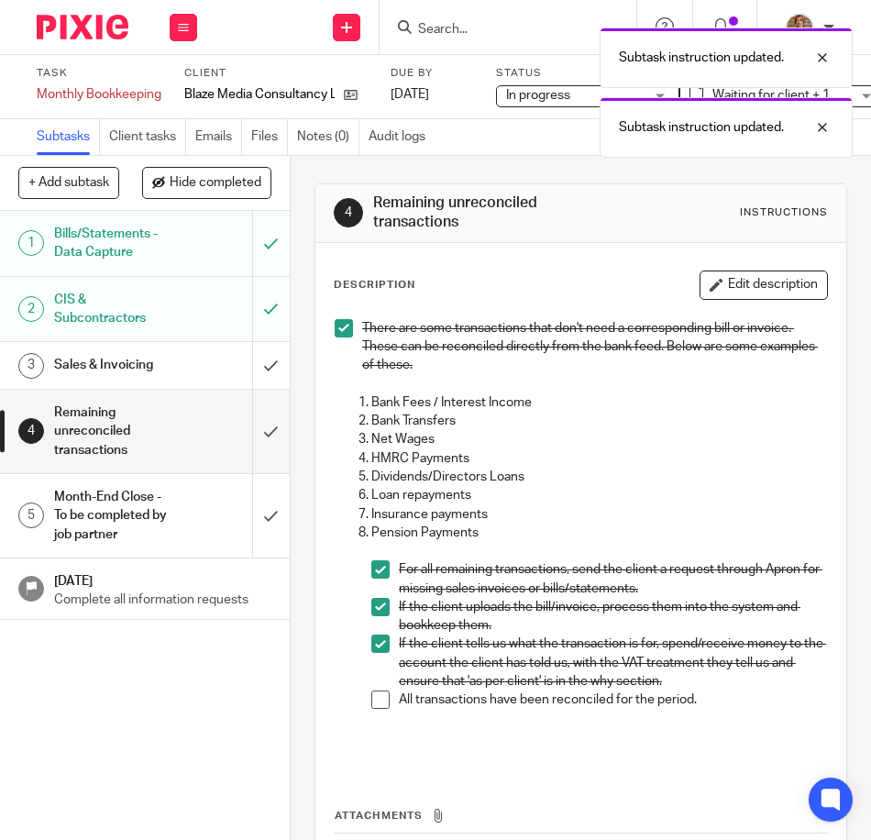
click at [381, 697] on span at bounding box center [380, 699] width 18 height 18
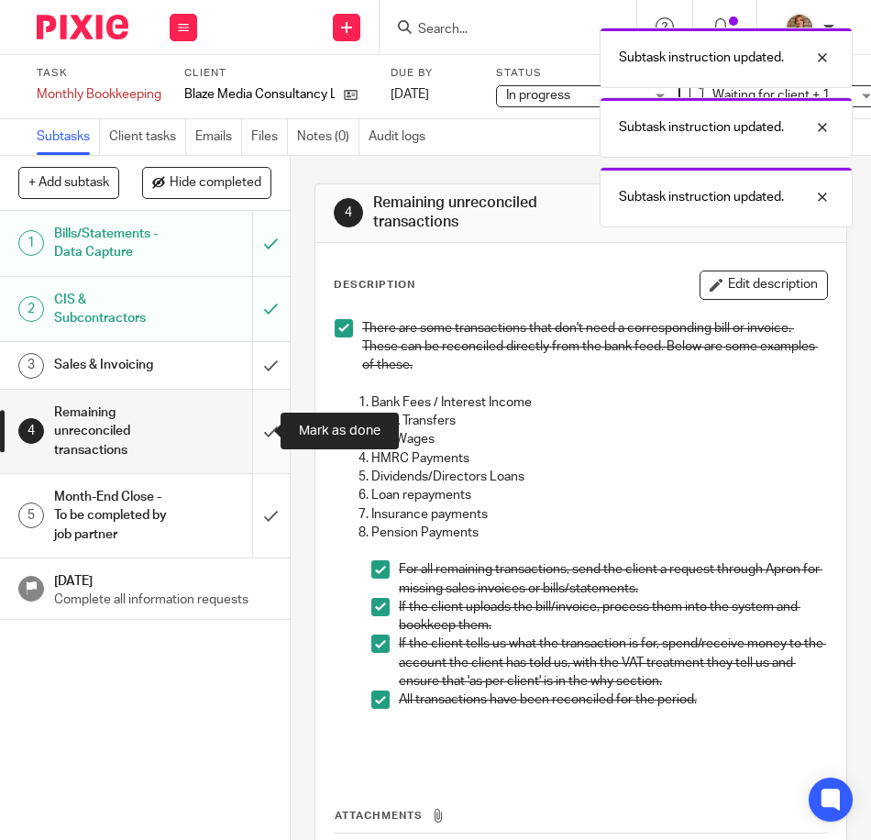
click at [258, 422] on input "submit" at bounding box center [145, 431] width 290 height 83
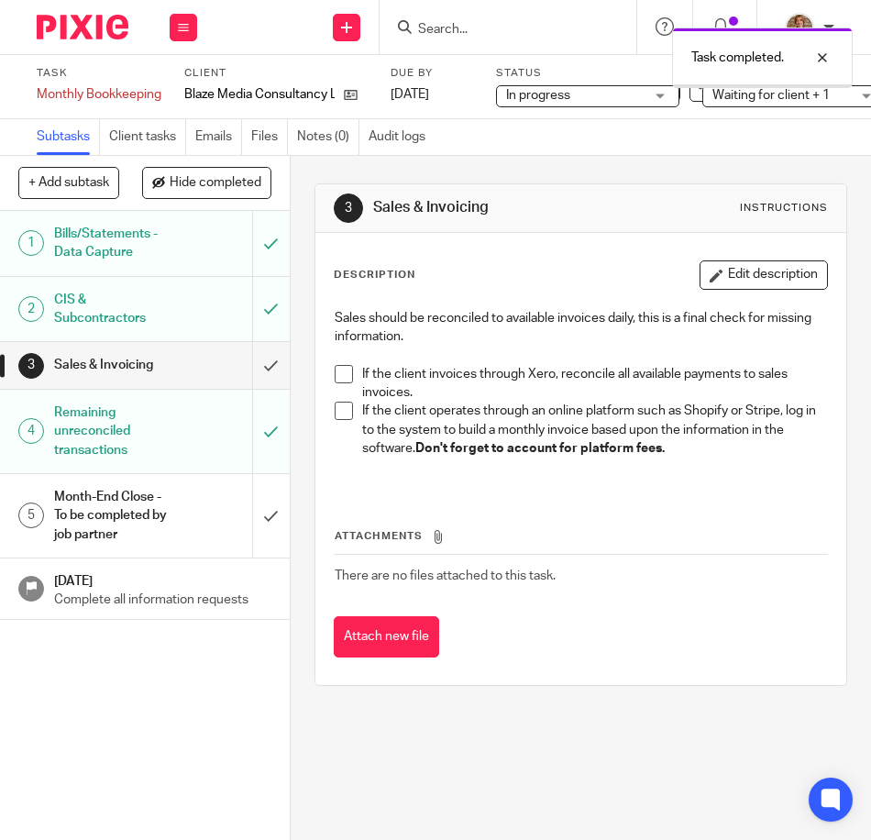
click at [192, 370] on div "Sales & Invoicing" at bounding box center [144, 364] width 180 height 27
click at [335, 372] on span at bounding box center [344, 374] width 18 height 18
click at [339, 407] on span at bounding box center [344, 410] width 18 height 18
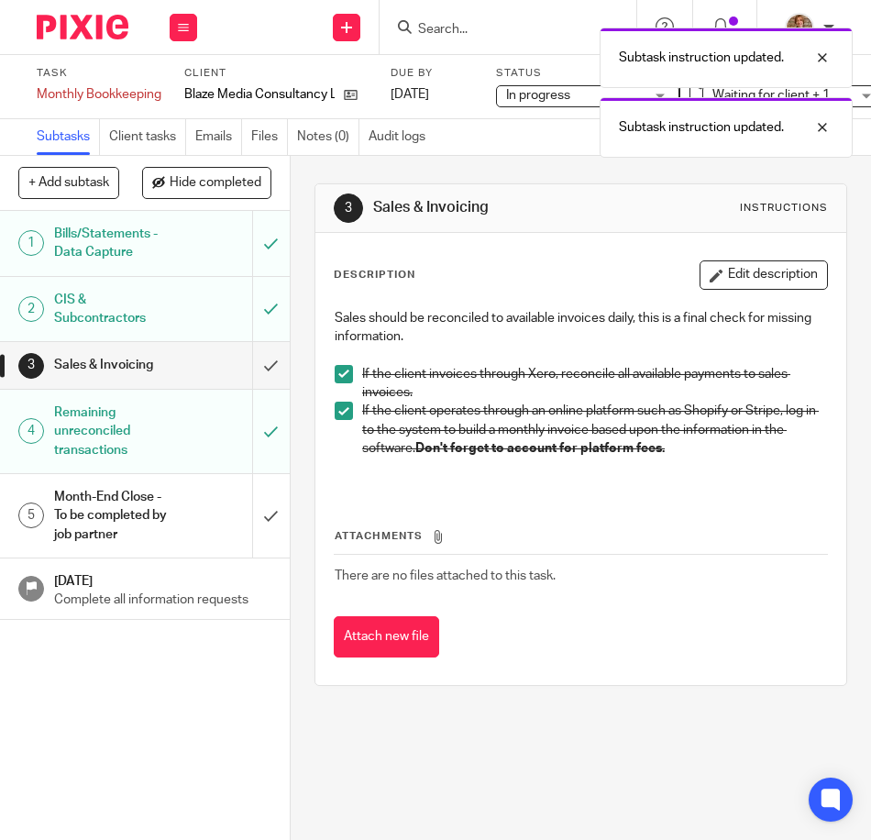
click at [339, 407] on span at bounding box center [344, 410] width 18 height 18
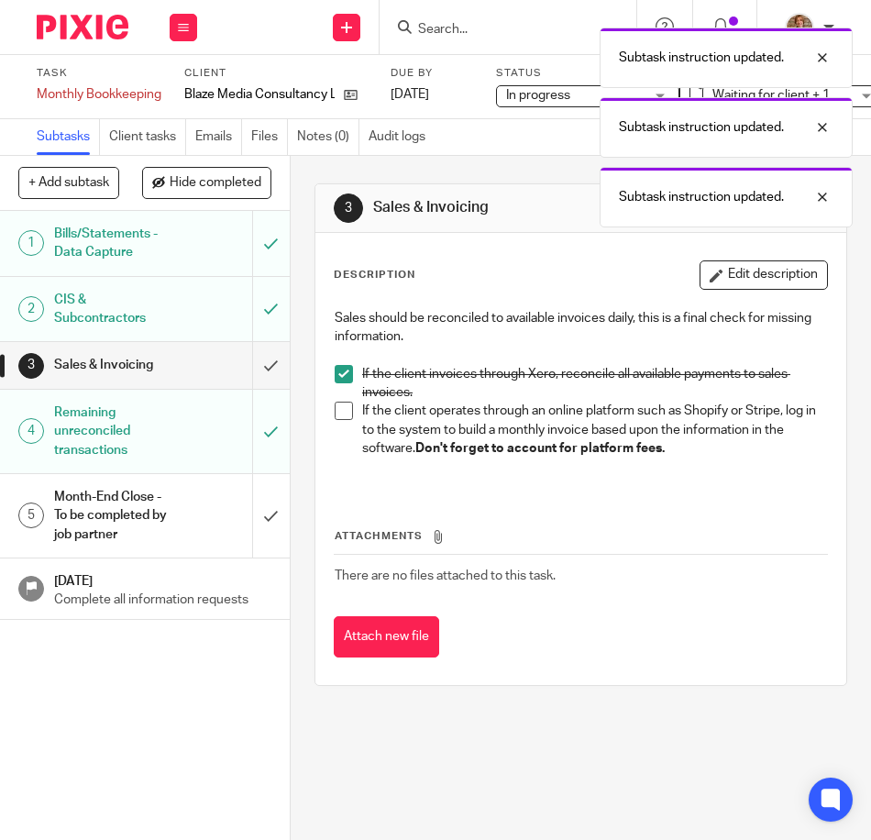
click at [344, 373] on span at bounding box center [344, 374] width 18 height 18
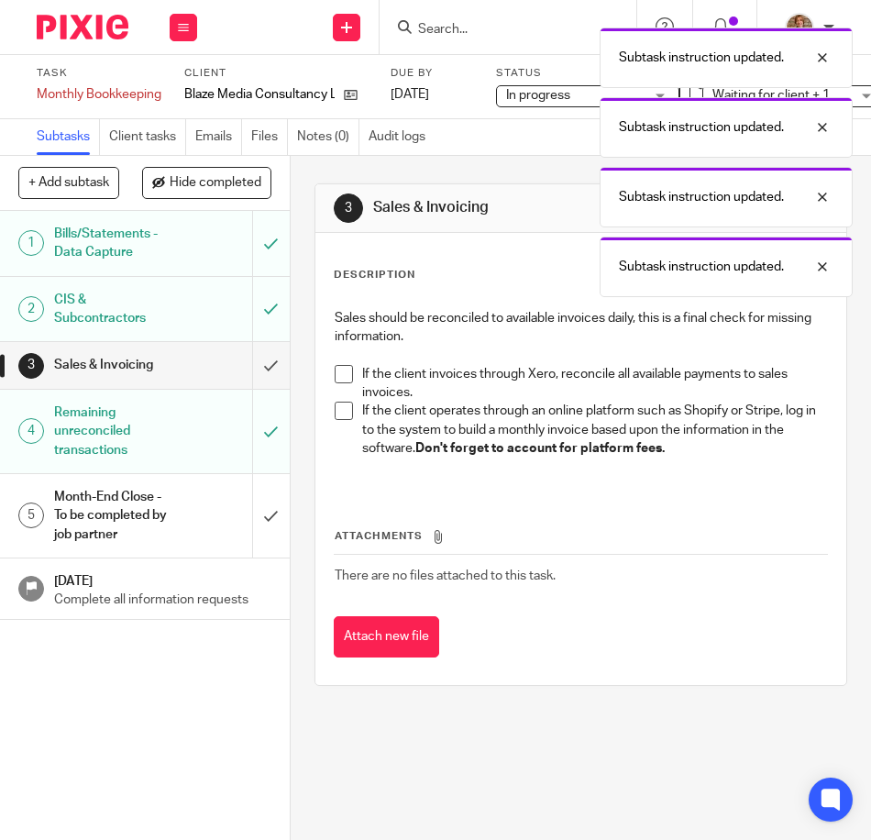
click at [151, 680] on div "1 Bills/Statements - Data Capture 2 CIS & Subcontractors 3 Sales & Invoicing 4 …" at bounding box center [145, 525] width 290 height 629
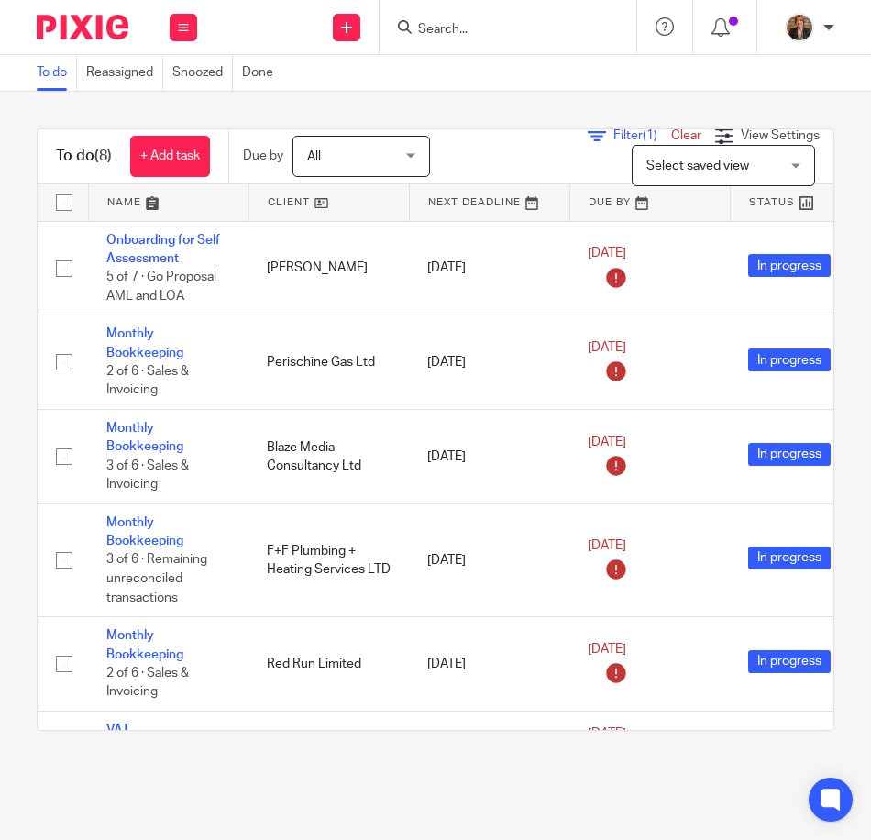
click at [254, 808] on main "To do Reassigned Snoozed Done To do (8) + Add task Due by All All Today Tomorro…" at bounding box center [435, 420] width 871 height 840
click at [278, 762] on div "To do (8) + Add task Due by All All Today Tomorrow This week Next week This mon…" at bounding box center [435, 430] width 871 height 676
click at [611, 773] on main "To do Reassigned Snoozed Done To do (8) + Add task Due by All All Today Tomorro…" at bounding box center [435, 420] width 871 height 840
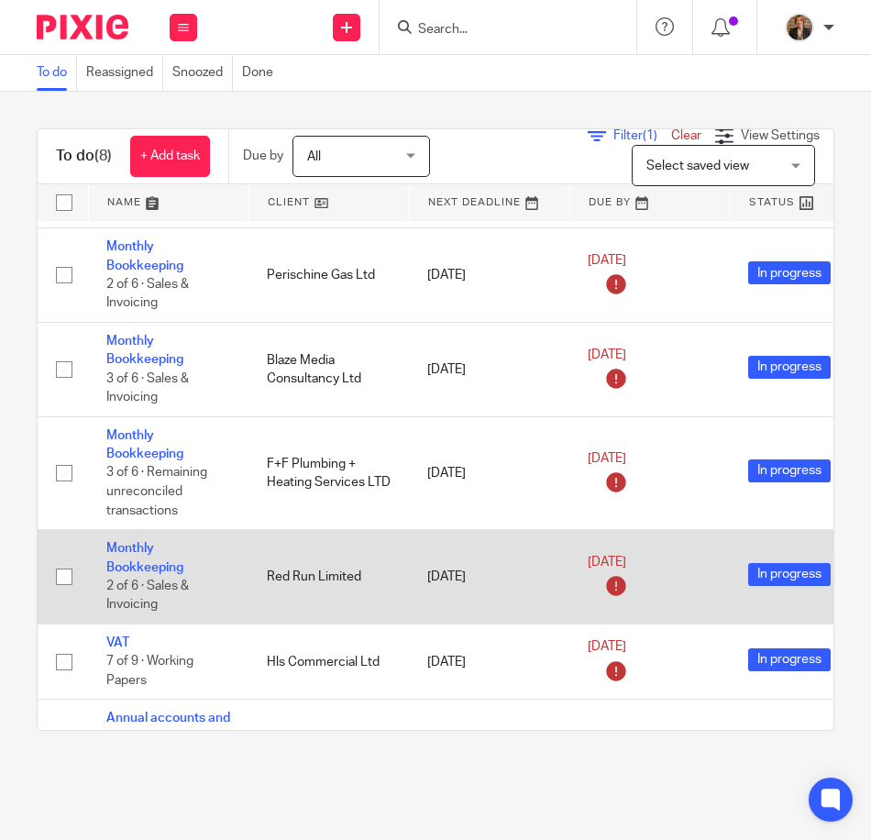
scroll to position [278, 0]
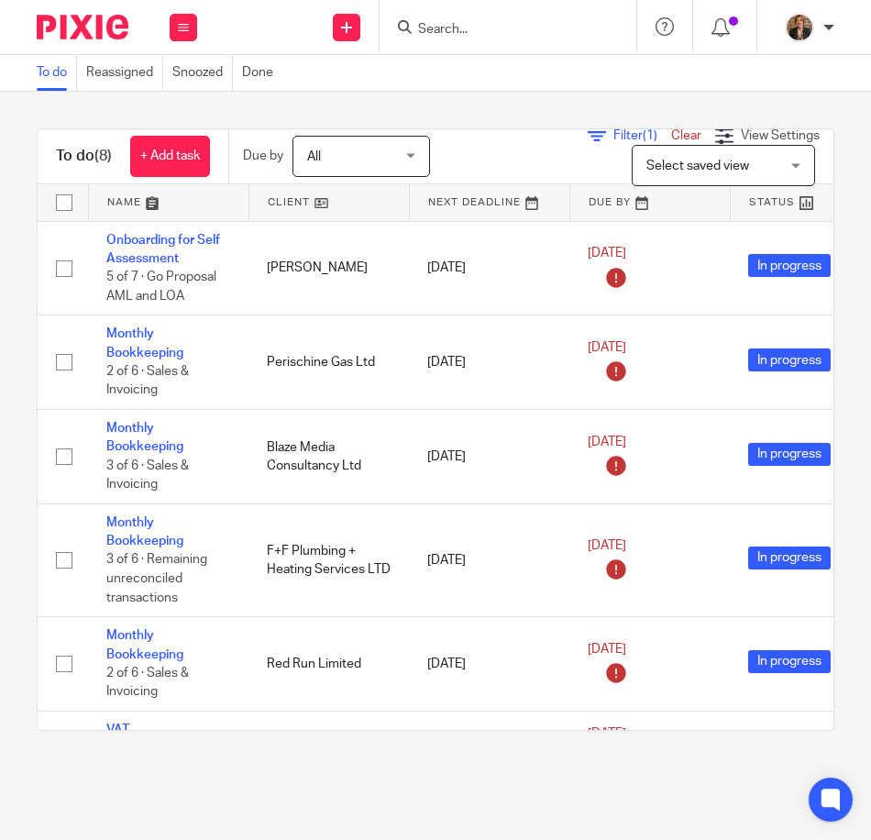
click at [488, 29] on input "Search" at bounding box center [498, 30] width 165 height 16
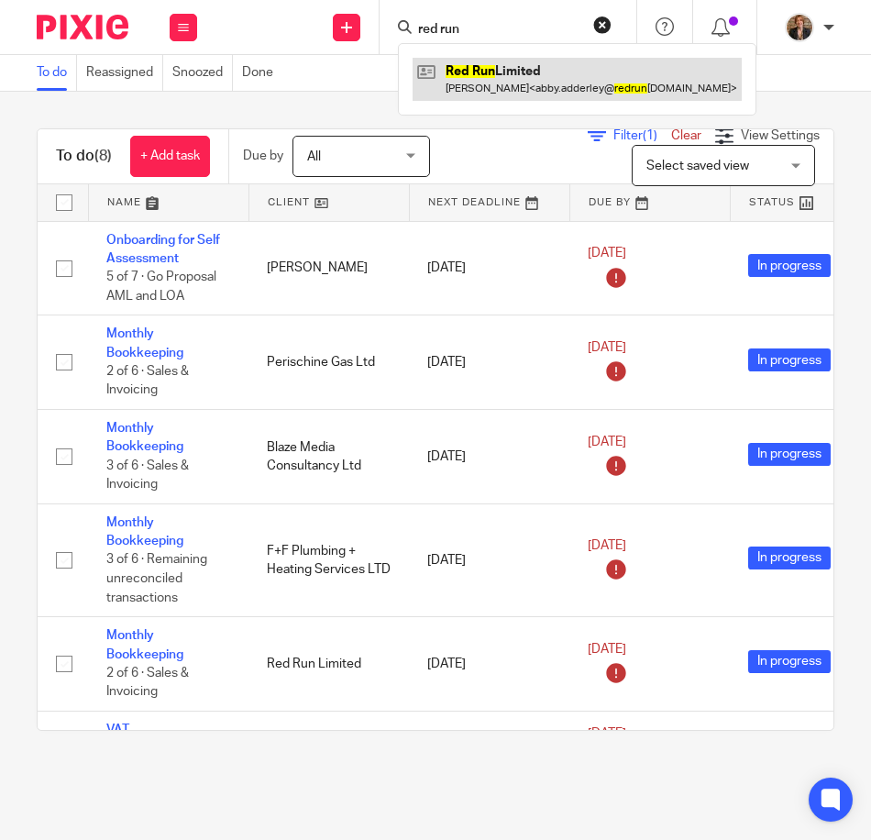
type input "red run"
click at [498, 68] on link at bounding box center [576, 79] width 329 height 42
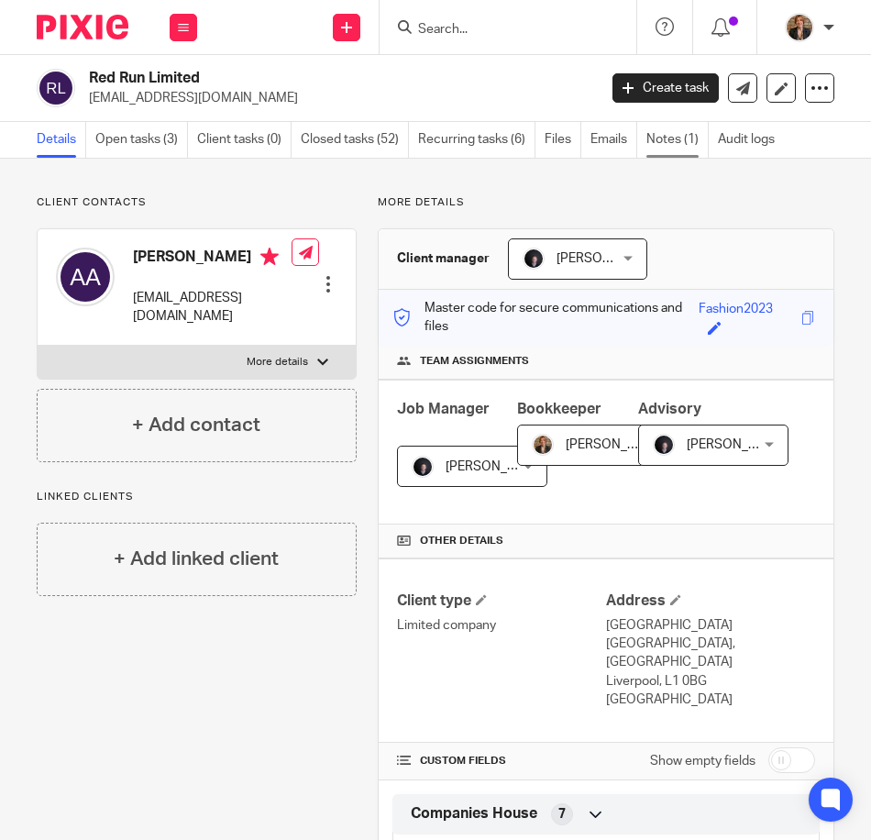
click at [697, 137] on link "Notes (1)" at bounding box center [677, 140] width 62 height 36
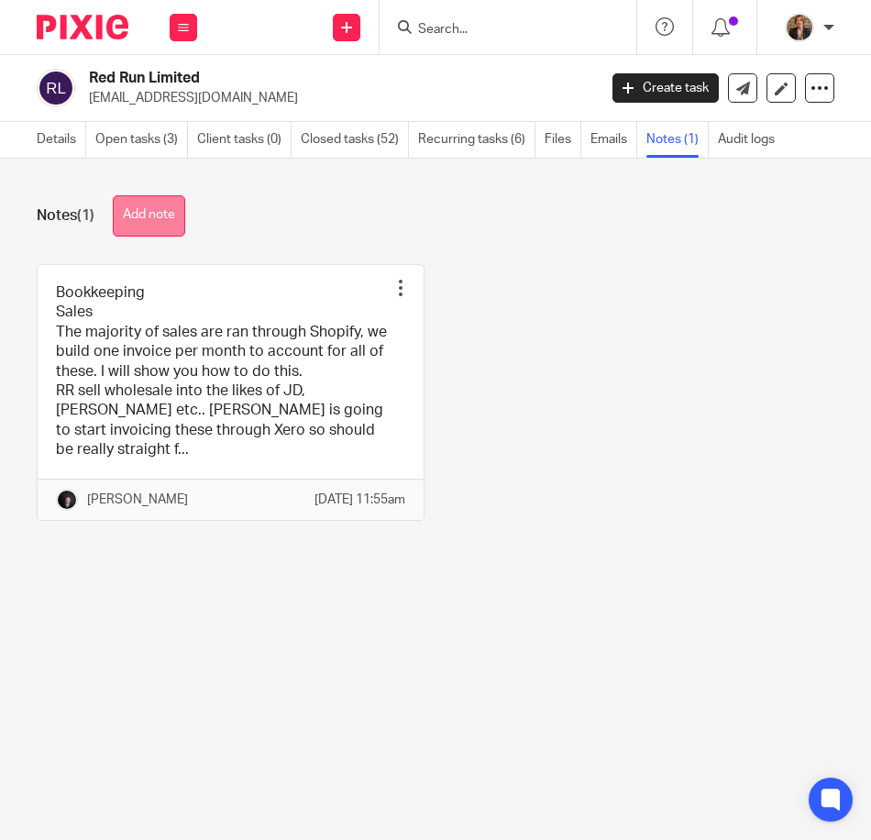
click at [137, 228] on button "Add note" at bounding box center [149, 215] width 72 height 41
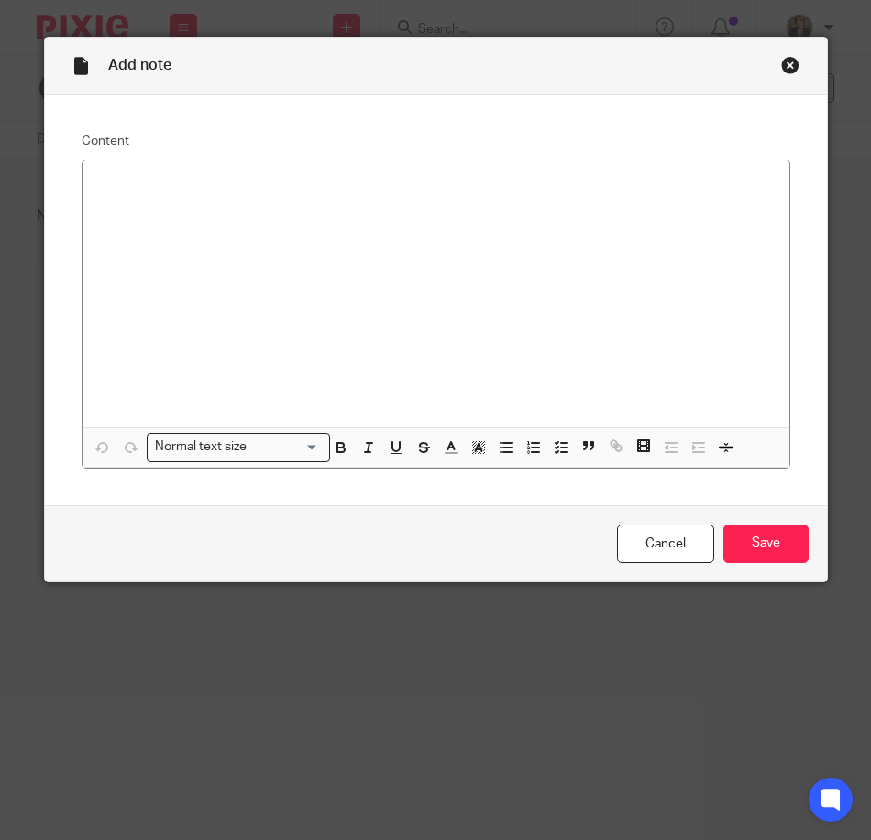
click at [183, 202] on div at bounding box center [435, 293] width 707 height 267
click at [206, 227] on div "Bookkeeping Sales" at bounding box center [435, 293] width 707 height 267
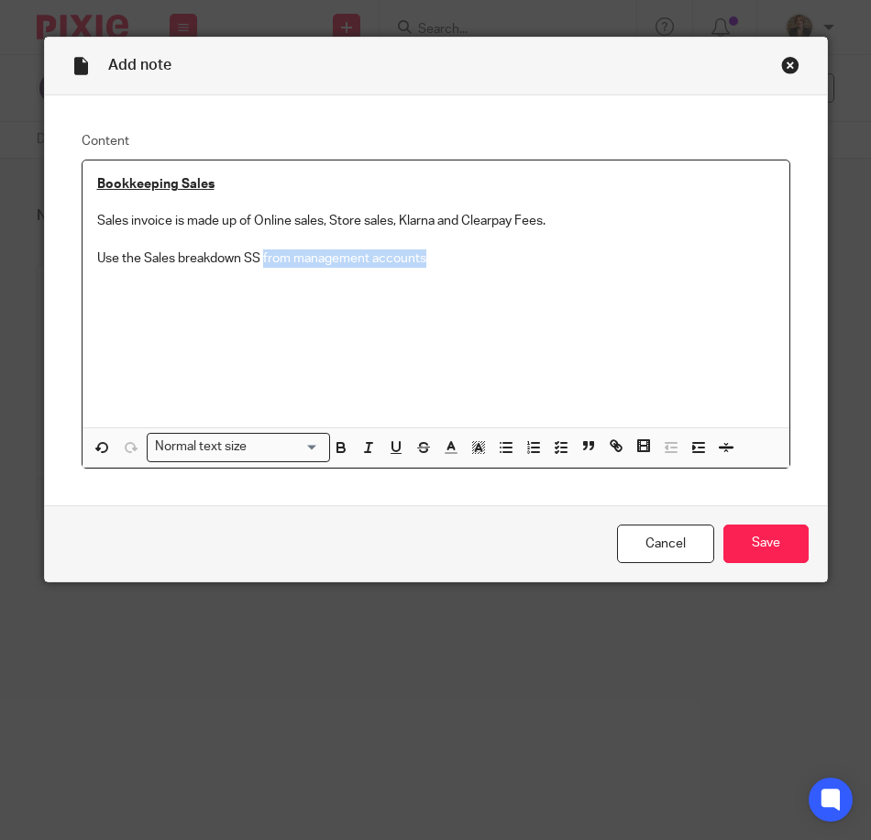
drag, startPoint x: 457, startPoint y: 268, endPoint x: 257, endPoint y: 264, distance: 200.8
click at [257, 264] on p "Use the Sales breakdown SS from management accounts" at bounding box center [435, 258] width 677 height 18
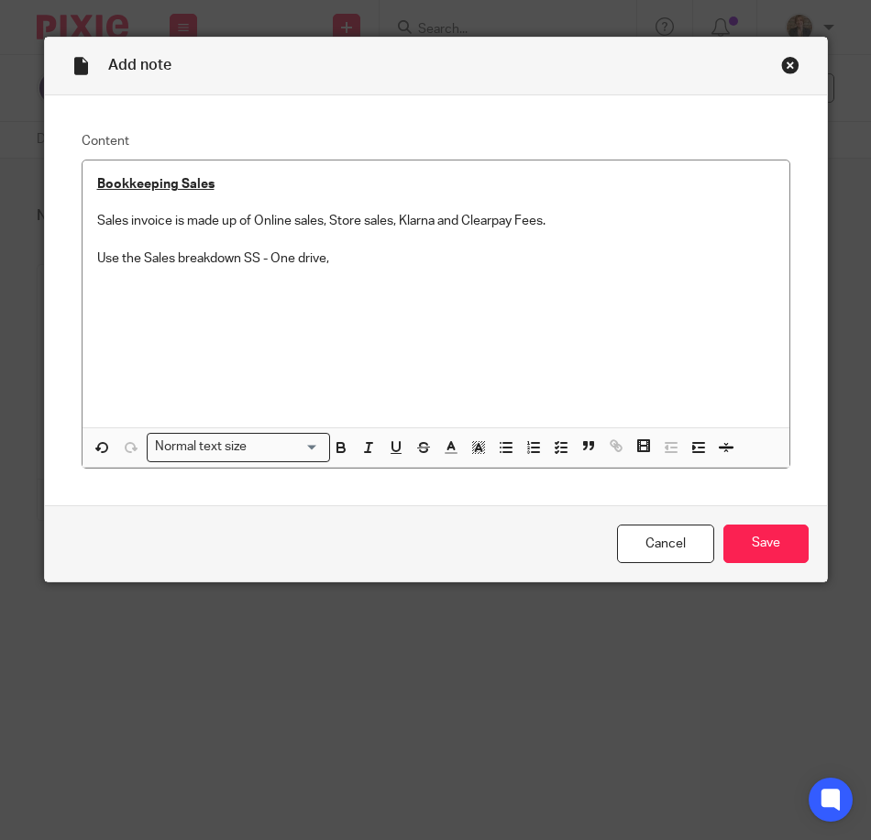
click at [361, 265] on p "Use the Sales breakdown SS - One drive," at bounding box center [435, 258] width 677 height 18
click at [462, 256] on p "Use the Sales breakdown SS - One drive, RR, Man accounts," at bounding box center [435, 258] width 677 height 18
click at [254, 302] on p "Login to Shopify" at bounding box center [435, 295] width 677 height 18
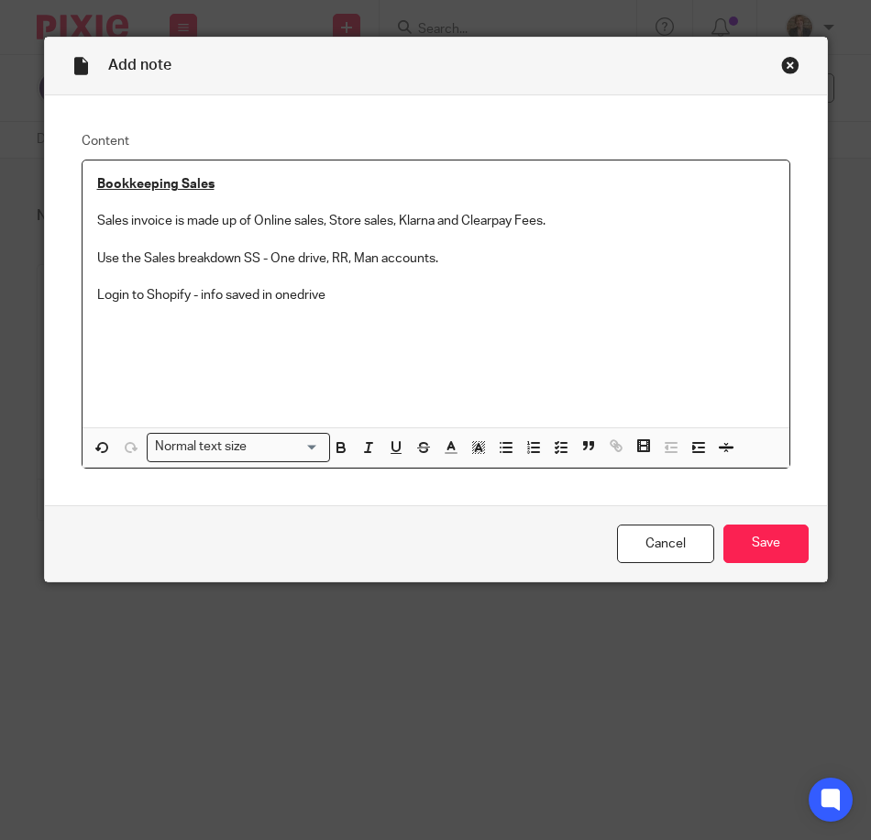
click at [290, 290] on p "Login to Shopify - info saved in onedrive" at bounding box center [435, 295] width 677 height 18
click at [351, 295] on p "Login to Shopify - info saved in one drive" at bounding box center [435, 295] width 677 height 18
drag, startPoint x: 422, startPoint y: 291, endPoint x: 433, endPoint y: 296, distance: 11.9
click at [422, 291] on p "Login to Shopify - info saved in one drive." at bounding box center [435, 295] width 677 height 18
click at [452, 258] on p "Use the Sales breakdown SS - One drive, RR, Man accounts." at bounding box center [435, 258] width 677 height 18
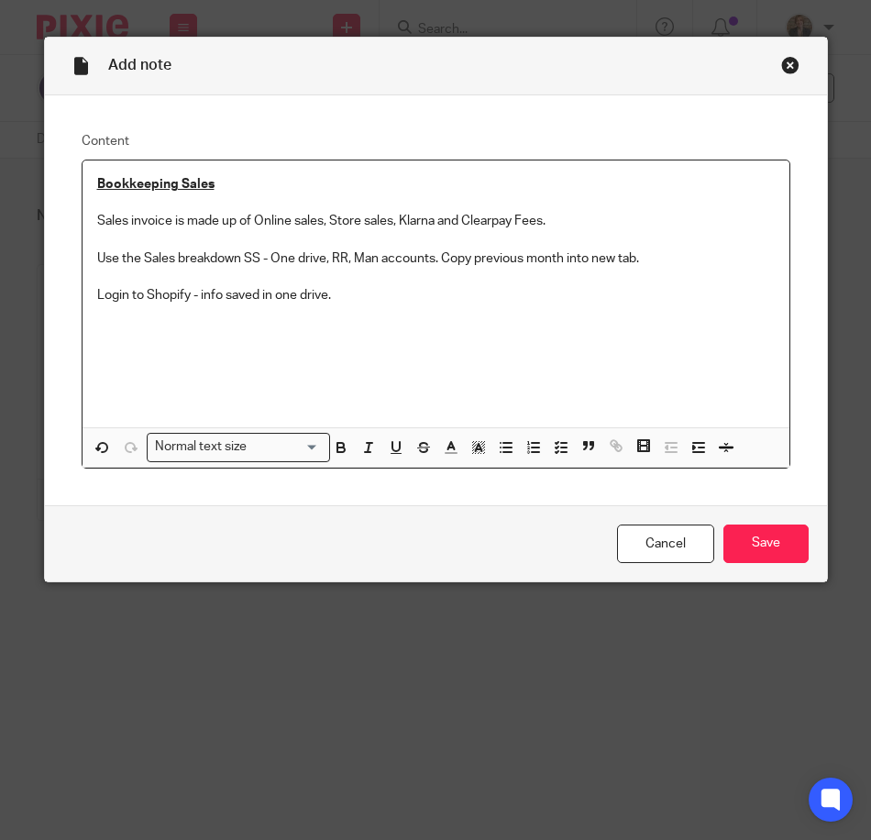
click at [489, 215] on p "Sales invoice is made up of Online sales, Store sales, Klarna and Clearpay Fees." at bounding box center [435, 221] width 677 height 18
click at [346, 292] on p "Login to Shopify - info saved in one drive." at bounding box center [435, 295] width 677 height 18
click at [195, 291] on p "Login to Shopify - info saved in one drive." at bounding box center [435, 295] width 677 height 18
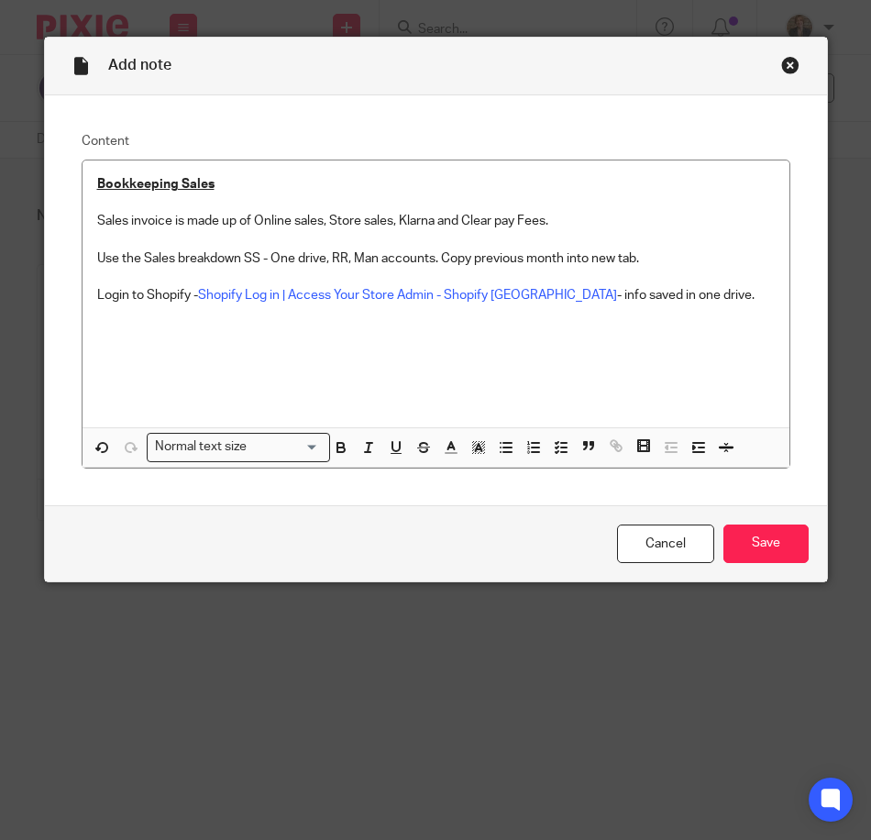
click at [684, 285] on div "Bookkeeping Sales Sales invoice is made up of Online sales, Store sales, Klarna…" at bounding box center [435, 293] width 707 height 267
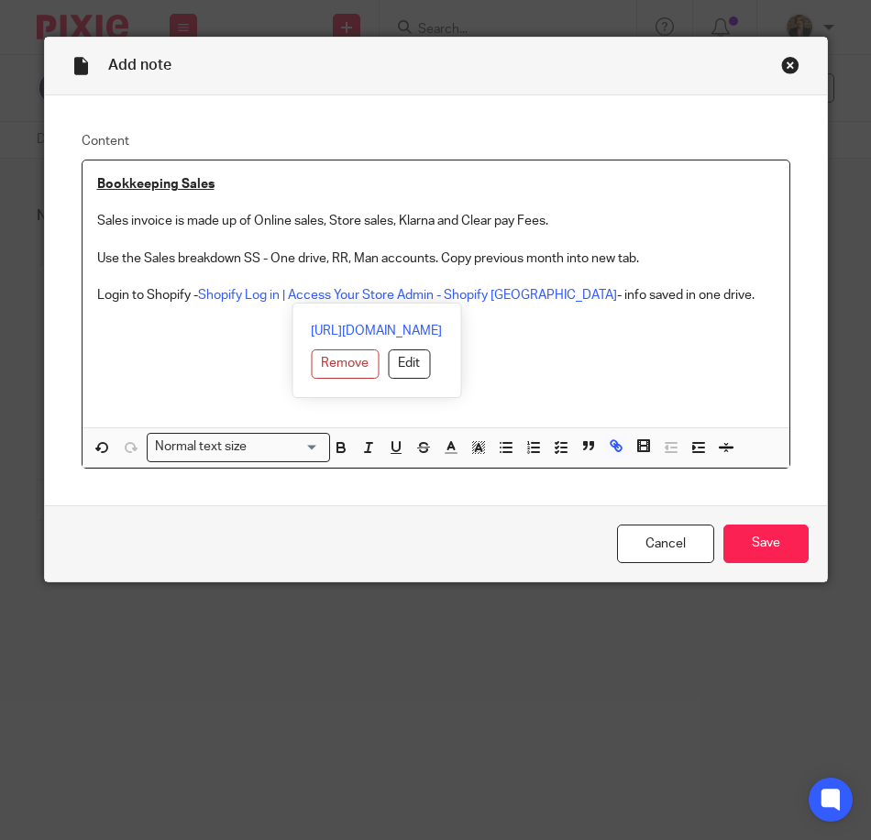
click at [698, 302] on p "Login to Shopify - Shopify Log in | Access Your Store Admin - Shopify UK - info…" at bounding box center [435, 295] width 677 height 18
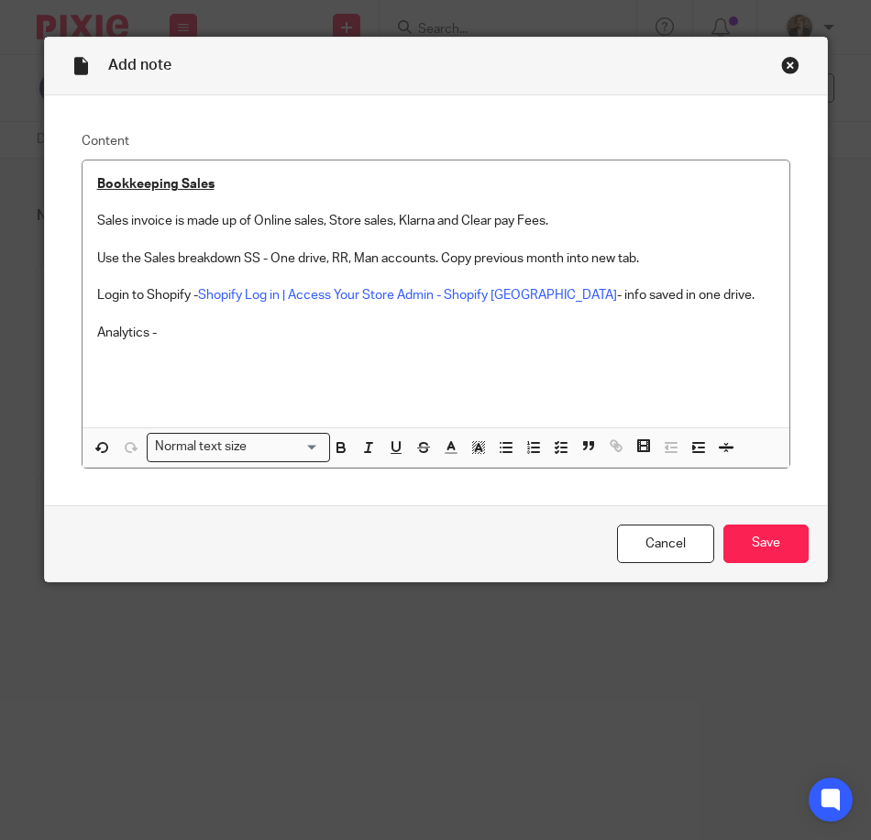
click at [158, 340] on p "Analytics -" at bounding box center [435, 333] width 677 height 18
click at [209, 332] on p "Analytics, Reports," at bounding box center [435, 333] width 677 height 18
click at [336, 338] on p "Analytics, Reports, Finance summary" at bounding box center [435, 333] width 677 height 18
click at [550, 340] on p "Analytics, Reports, Finance summary, select last month" at bounding box center [435, 333] width 677 height 18
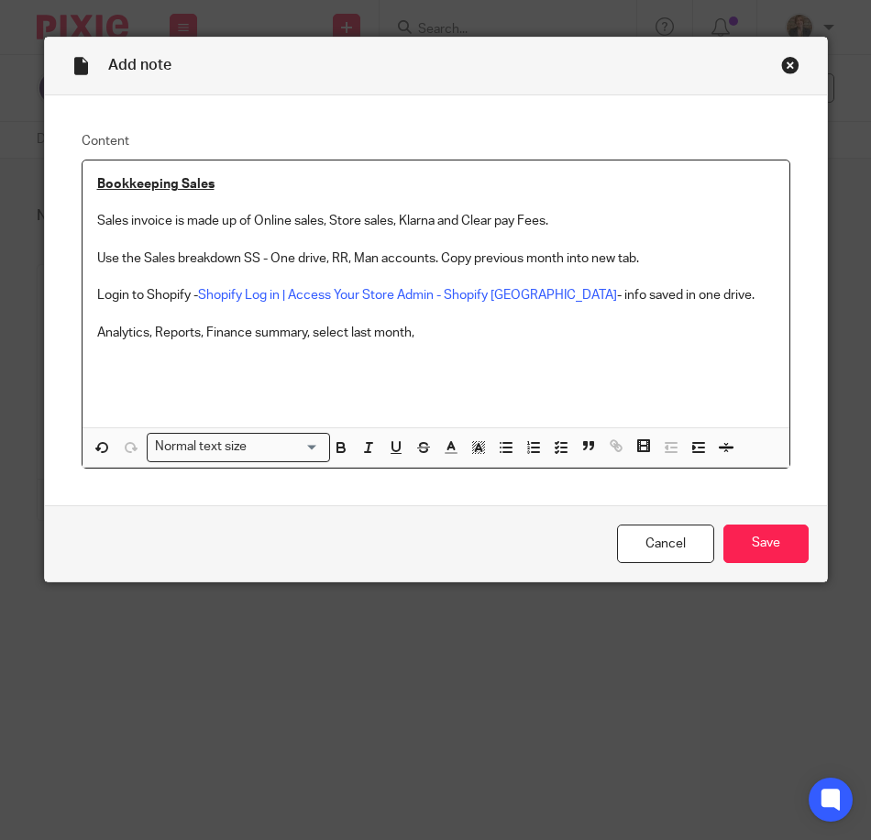
click at [448, 332] on p "Analytics, Reports, Finance summary, select last month," at bounding box center [435, 333] width 677 height 18
click at [303, 336] on p "Analytics, Reports, Finance summary, select last month, use total sales for SS." at bounding box center [435, 333] width 677 height 18
click at [681, 350] on p at bounding box center [435, 351] width 677 height 18
click at [657, 326] on p "Analytics, Reports, Total sales by sales channel- select last month, use total …" at bounding box center [435, 333] width 677 height 18
click at [629, 326] on p "Analytics, Reports, Total sales by sales channel- select last month, use total …" at bounding box center [435, 333] width 677 height 18
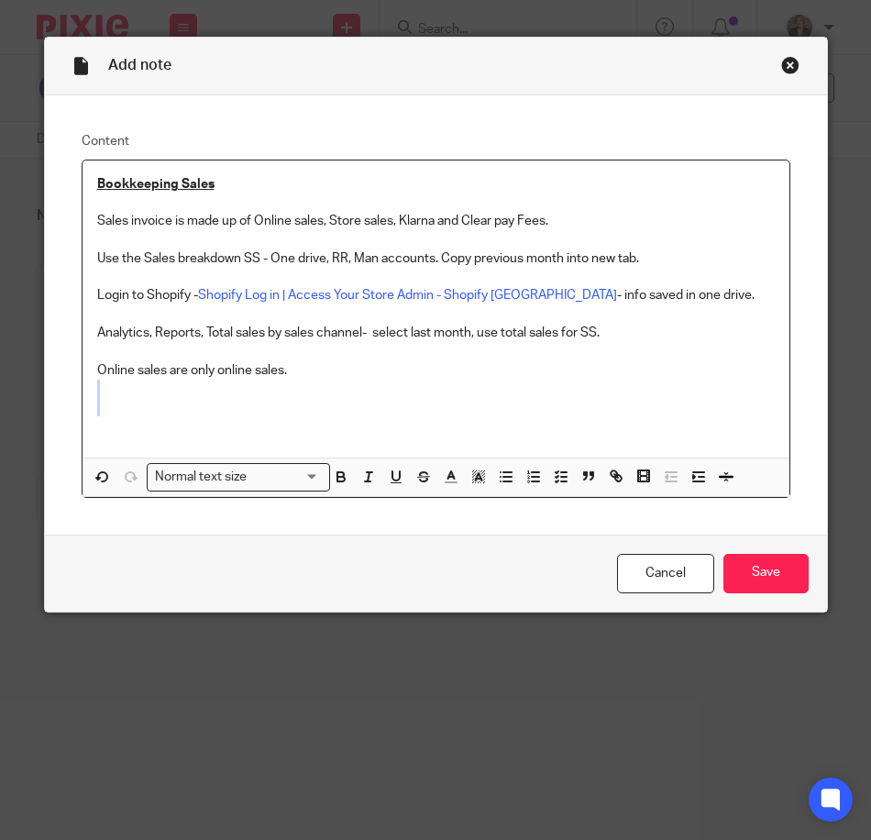
drag, startPoint x: 311, startPoint y: 396, endPoint x: 324, endPoint y: 389, distance: 15.6
click at [322, 391] on div "Bookkeeping Sales Sales invoice is made up of Online sales, Store sales, Klarna…" at bounding box center [435, 308] width 707 height 297
click at [348, 375] on p "Online sales are only online sales." at bounding box center [435, 370] width 677 height 18
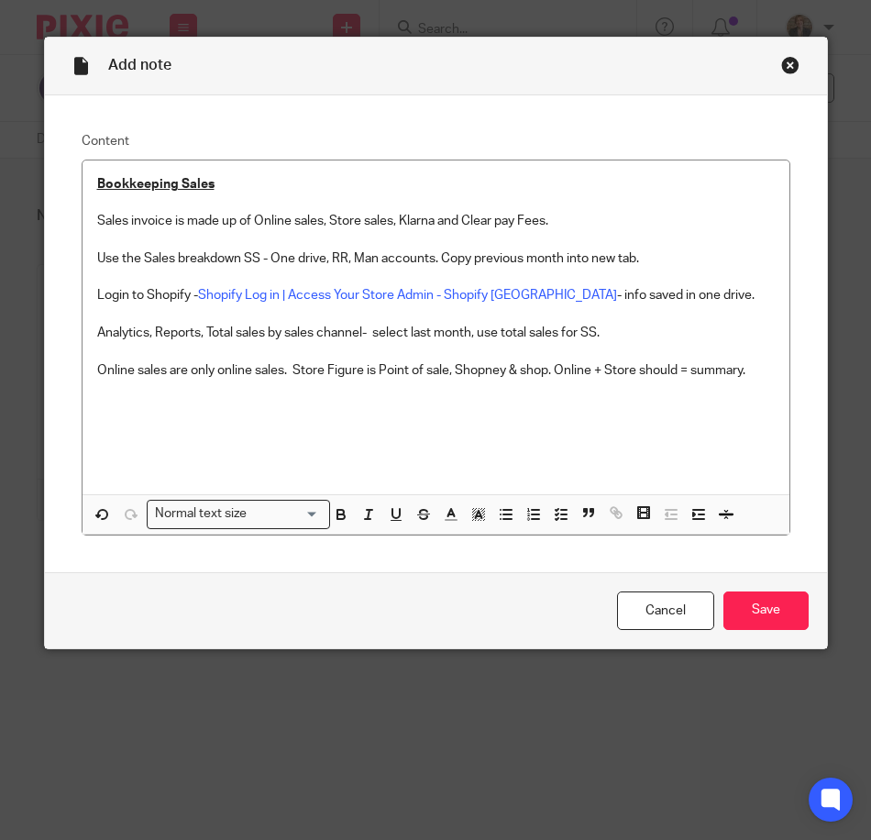
click at [768, 368] on div "Bookkeeping Sales Sales invoice is made up of Online sales, Store sales, Klarna…" at bounding box center [435, 327] width 707 height 334
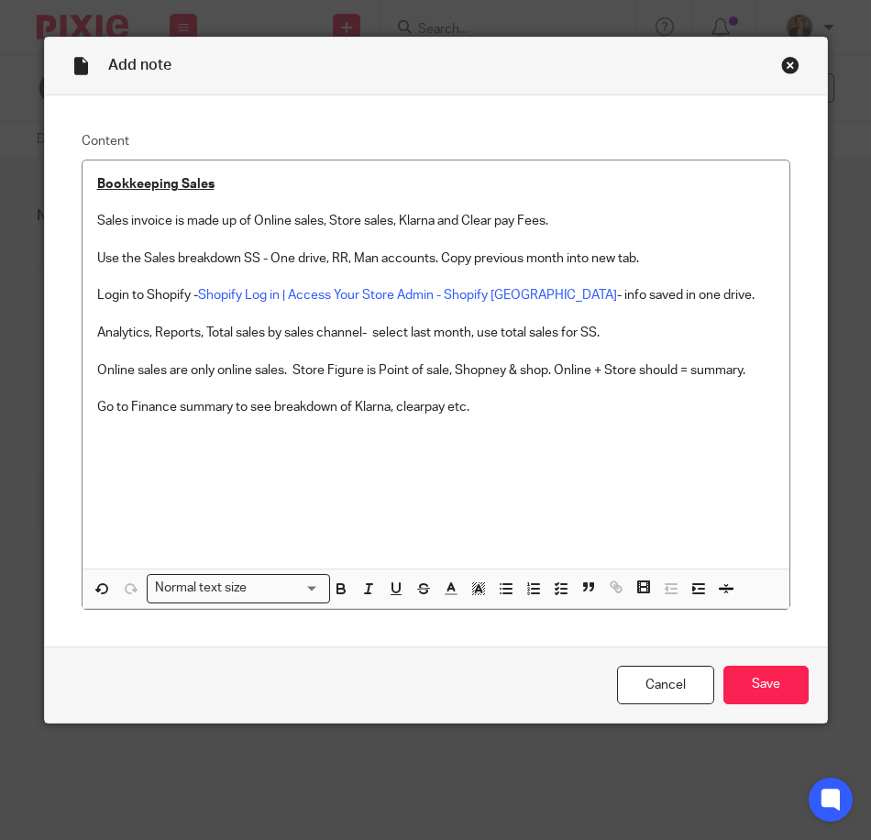
click at [477, 401] on p "Go to Finance summary to see breakdown of Klarna, clearpay etc." at bounding box center [435, 407] width 677 height 18
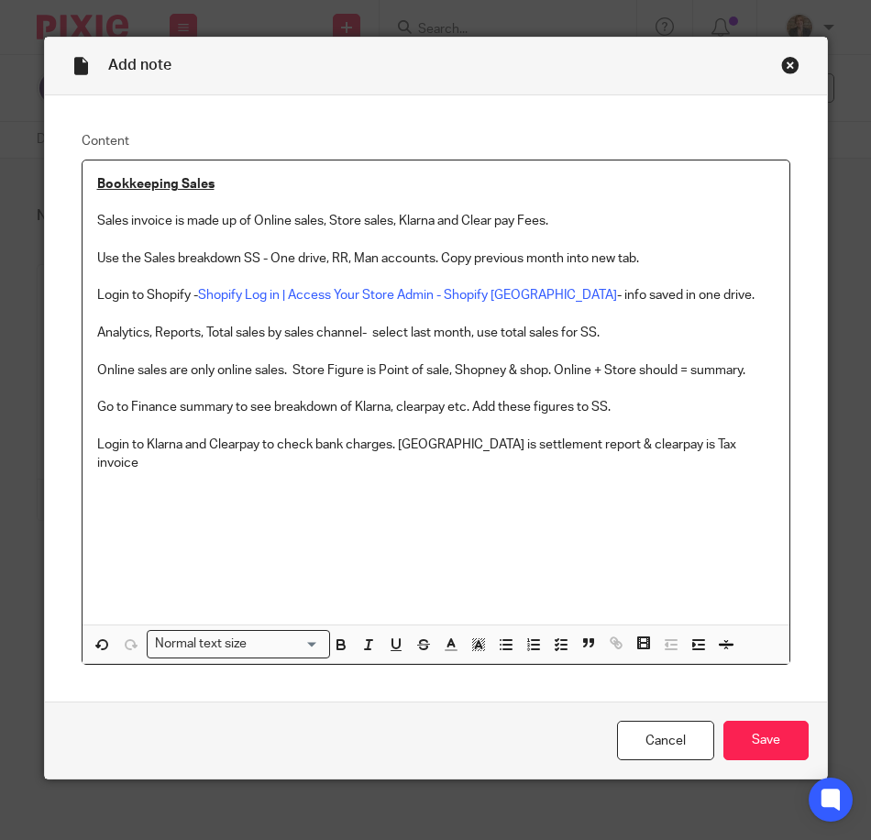
click at [566, 445] on p "Login to Klarna and Clearpay to check bank charges. Klarna is settlement report…" at bounding box center [435, 454] width 677 height 38
click at [723, 472] on p at bounding box center [435, 481] width 677 height 18
click at [699, 443] on p "Login to Klarna and Clearpay to check bank charges. Klarna is settlement report…" at bounding box center [435, 454] width 677 height 38
click at [729, 445] on p "Login to Klarna and Clearpay to check bank charges. Klarna is settlement report…" at bounding box center [435, 454] width 677 height 38
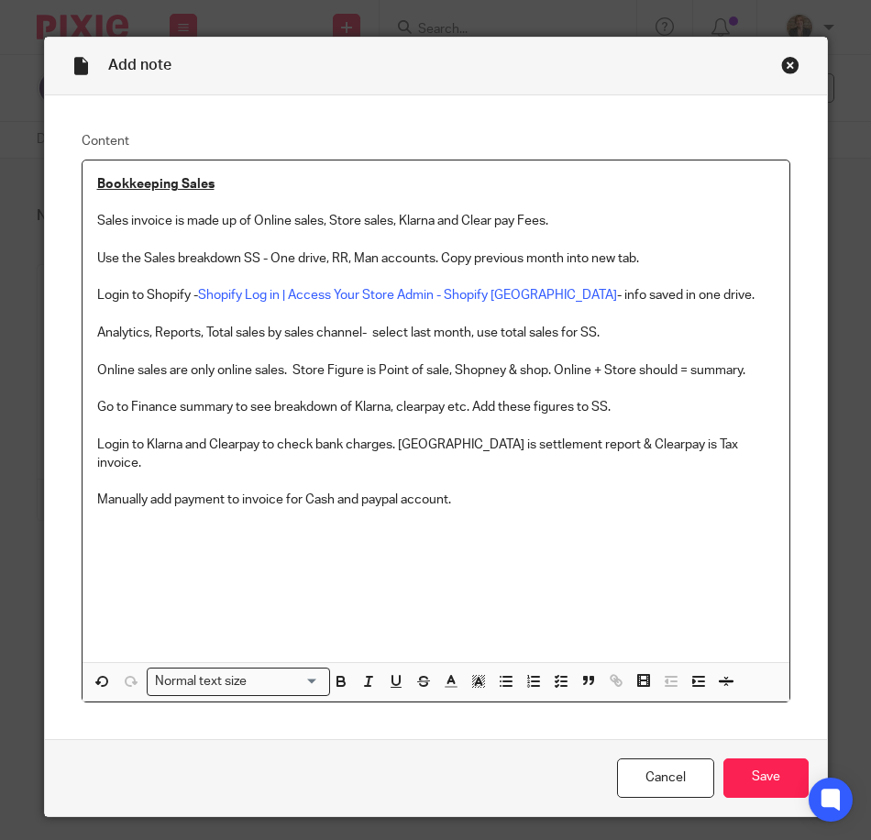
click at [480, 510] on p at bounding box center [435, 519] width 677 height 18
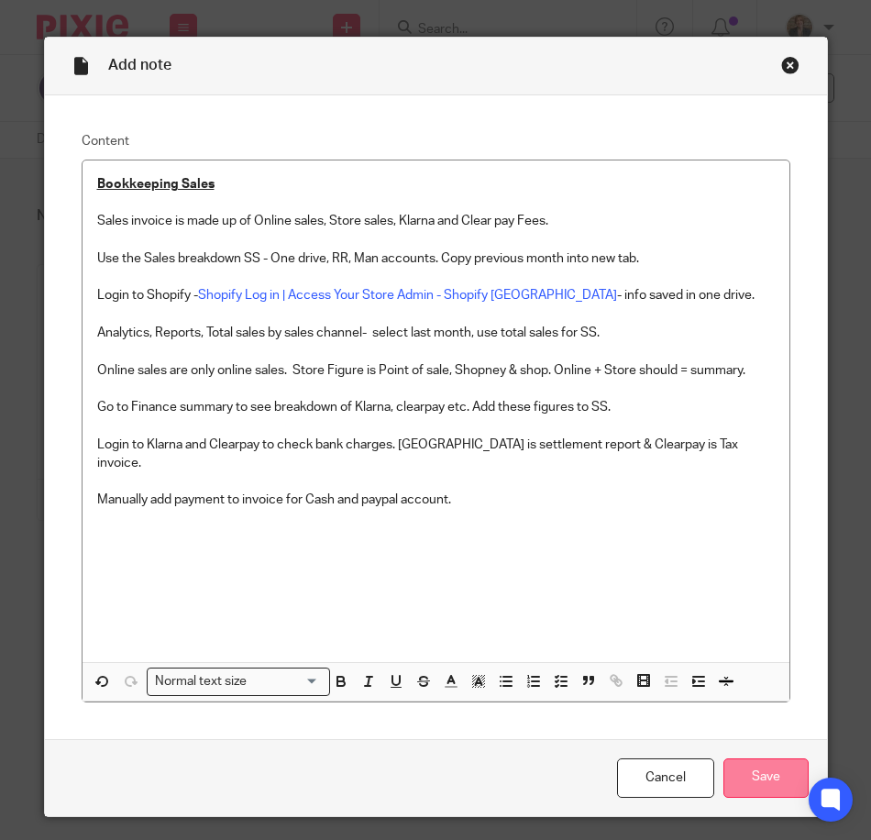
click at [790, 758] on input "Save" at bounding box center [765, 777] width 85 height 39
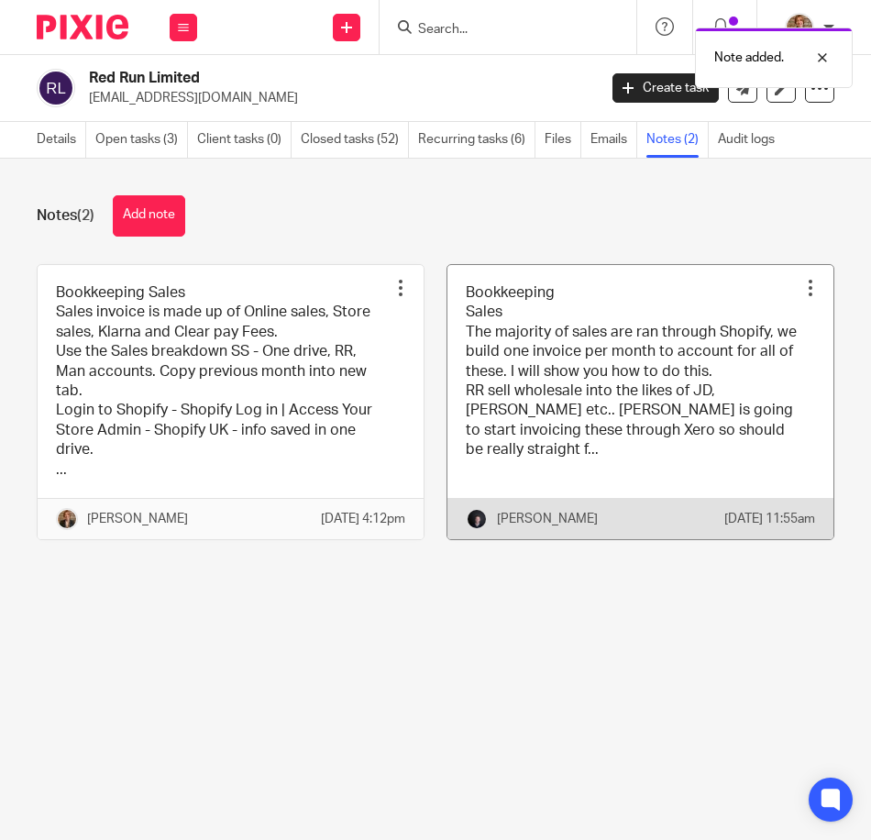
click at [490, 335] on link at bounding box center [640, 402] width 386 height 274
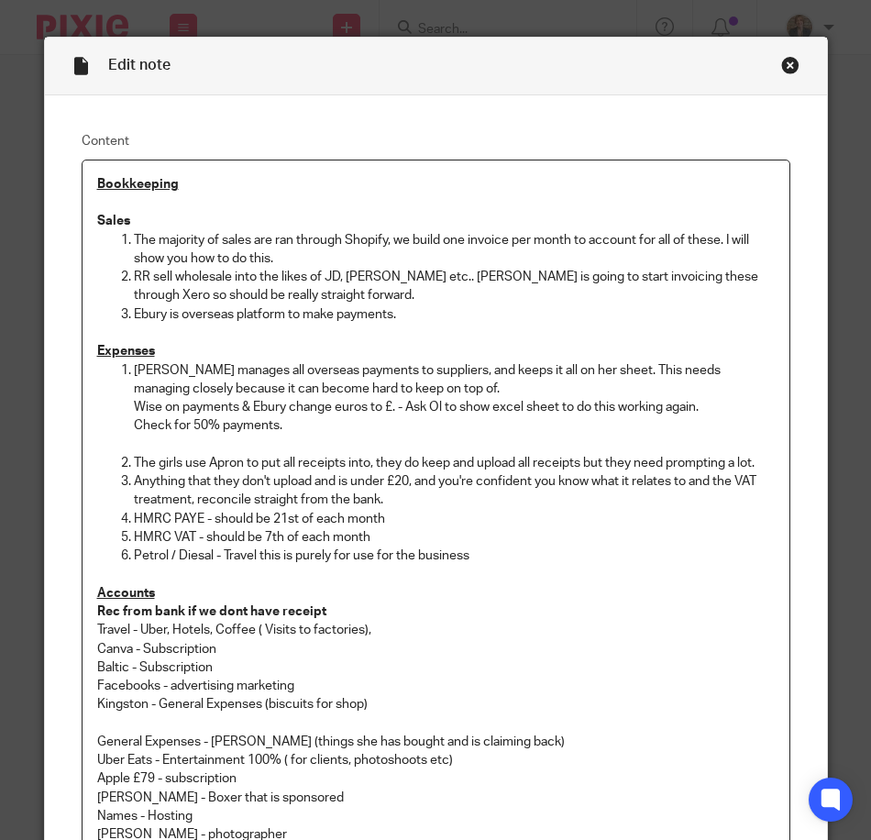
scroll to position [305, 0]
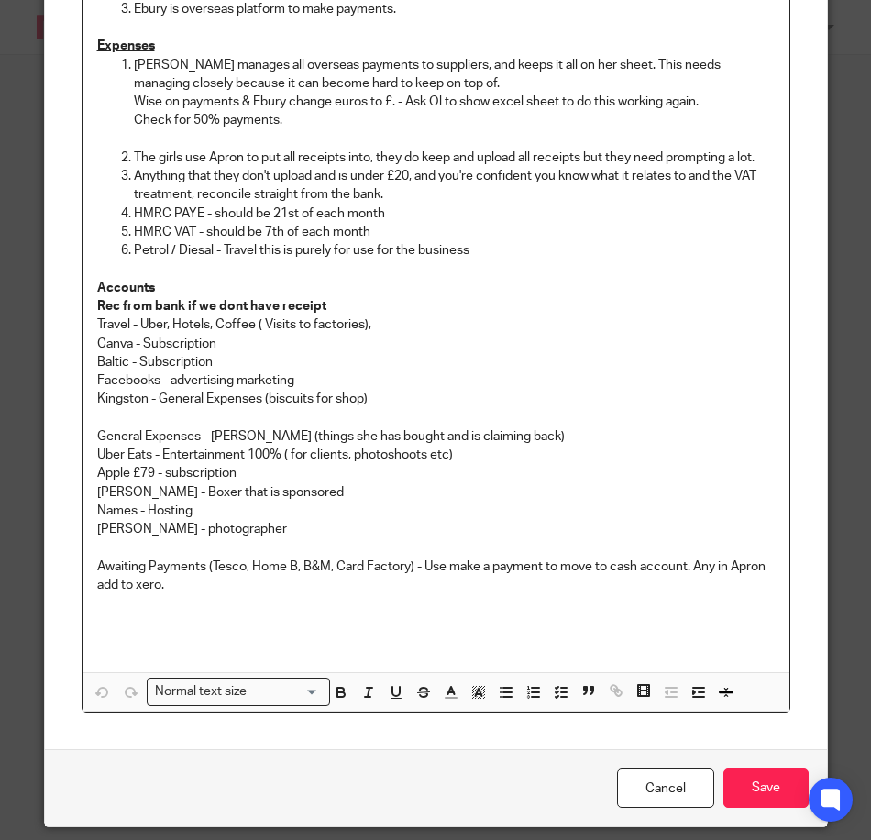
click at [291, 528] on p "[PERSON_NAME] - photographer" at bounding box center [435, 529] width 677 height 18
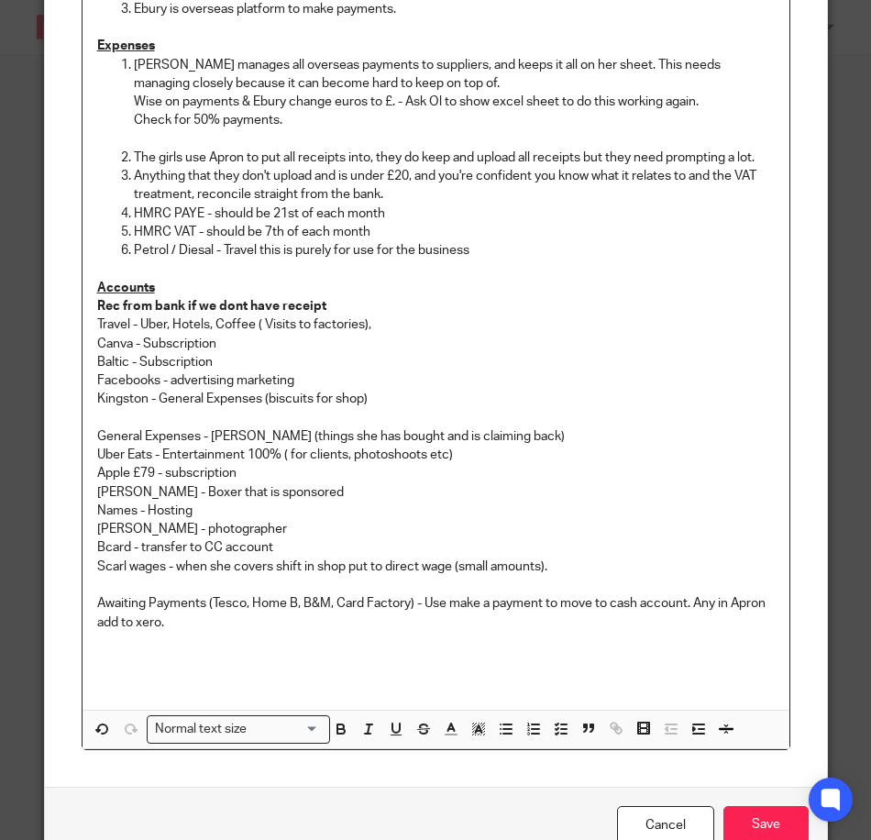
click at [777, 799] on div "Cancel Save" at bounding box center [436, 824] width 782 height 77
click at [777, 800] on div "Cancel Save" at bounding box center [436, 824] width 782 height 77
click at [766, 835] on input "Save" at bounding box center [765, 825] width 85 height 39
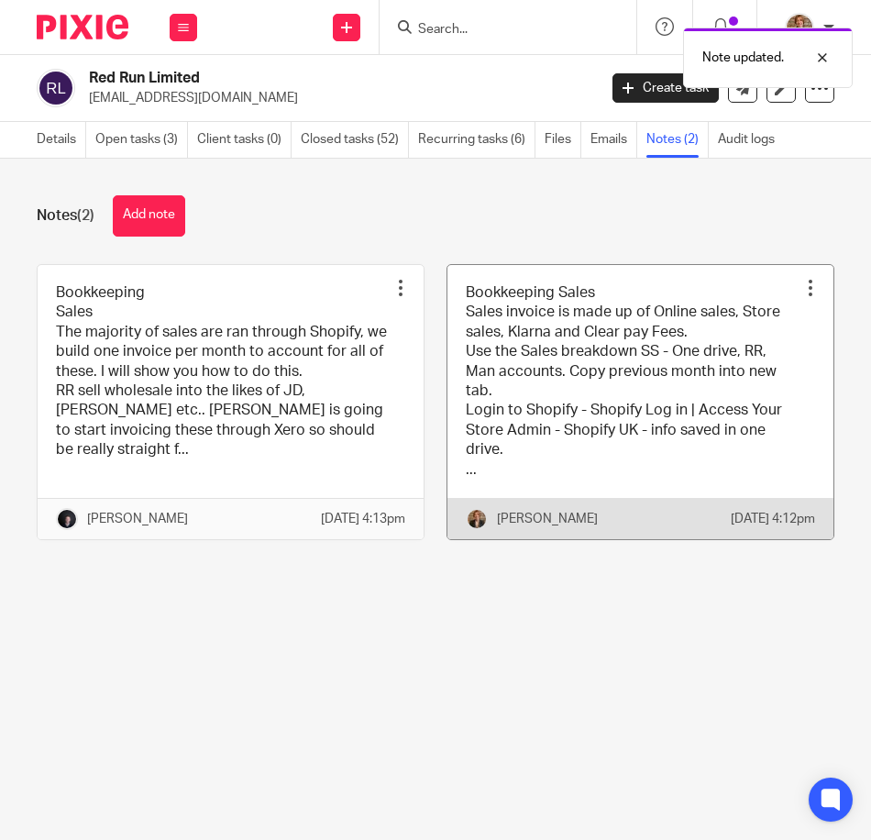
click at [511, 380] on link at bounding box center [640, 402] width 386 height 274
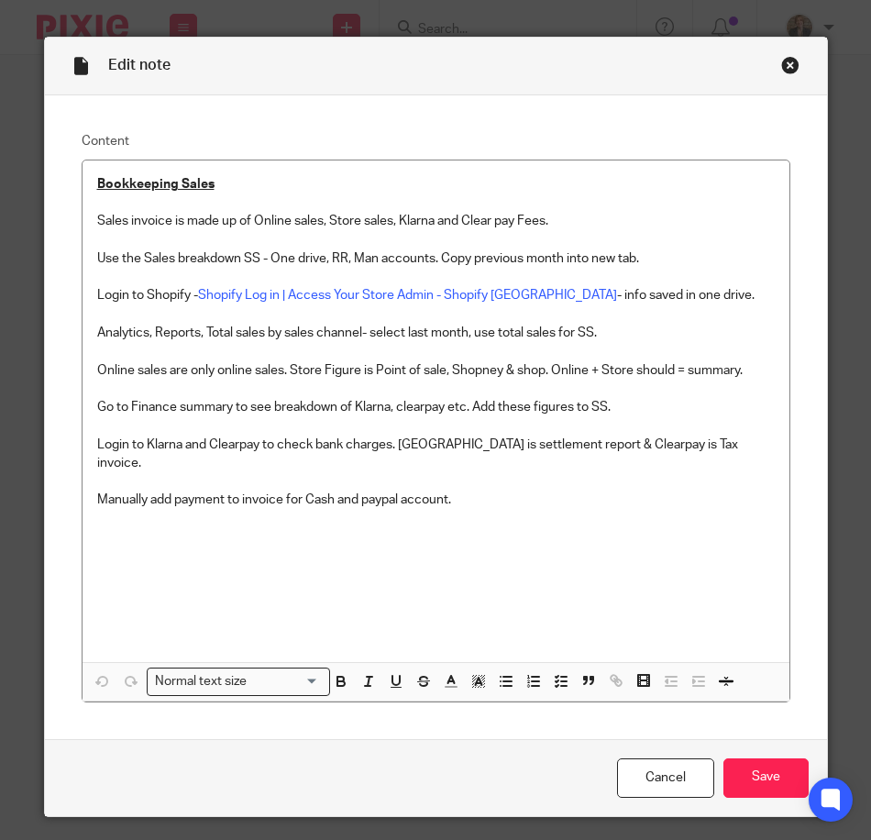
click at [660, 405] on p "Go to Finance summary to see breakdown of Klarna, clearpay etc. Add these figur…" at bounding box center [435, 407] width 677 height 18
drag, startPoint x: 608, startPoint y: 401, endPoint x: 742, endPoint y: 406, distance: 133.9
click at [742, 406] on p "Go to Finance summary to see breakdown of Klarna, clearpay etc. Add these figur…" at bounding box center [435, 407] width 677 height 18
click at [765, 581] on p at bounding box center [435, 575] width 677 height 130
click at [730, 392] on p at bounding box center [435, 388] width 677 height 18
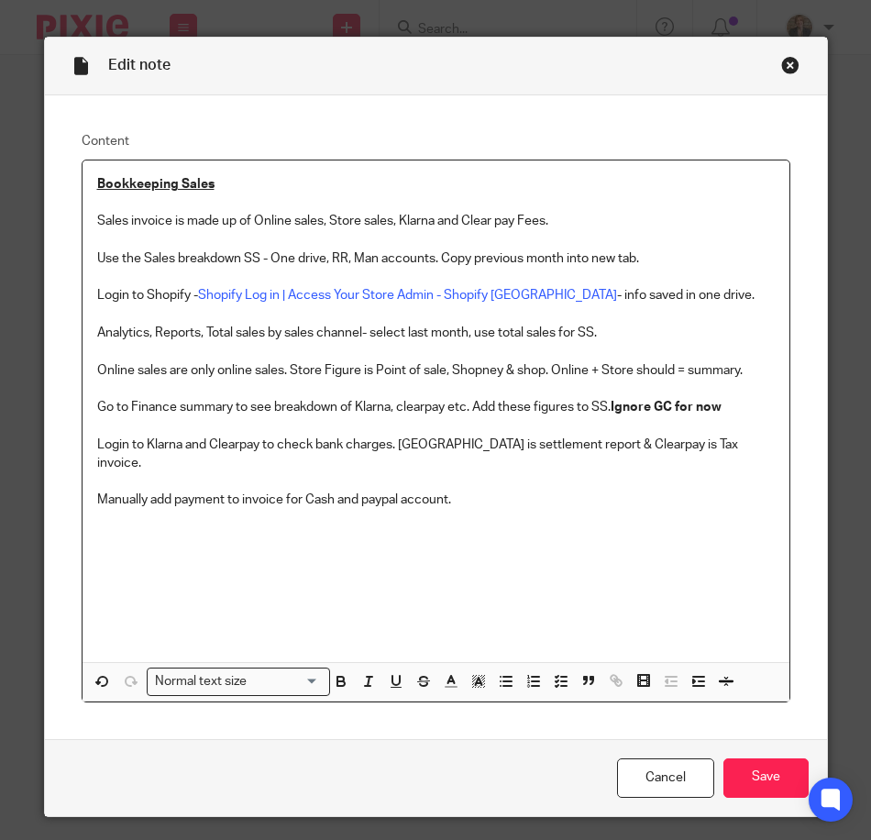
click at [729, 398] on p "Go to Finance summary to see breakdown of Klarna, clearpay etc. Add these figur…" at bounding box center [435, 407] width 677 height 18
click at [777, 758] on input "Save" at bounding box center [765, 777] width 85 height 39
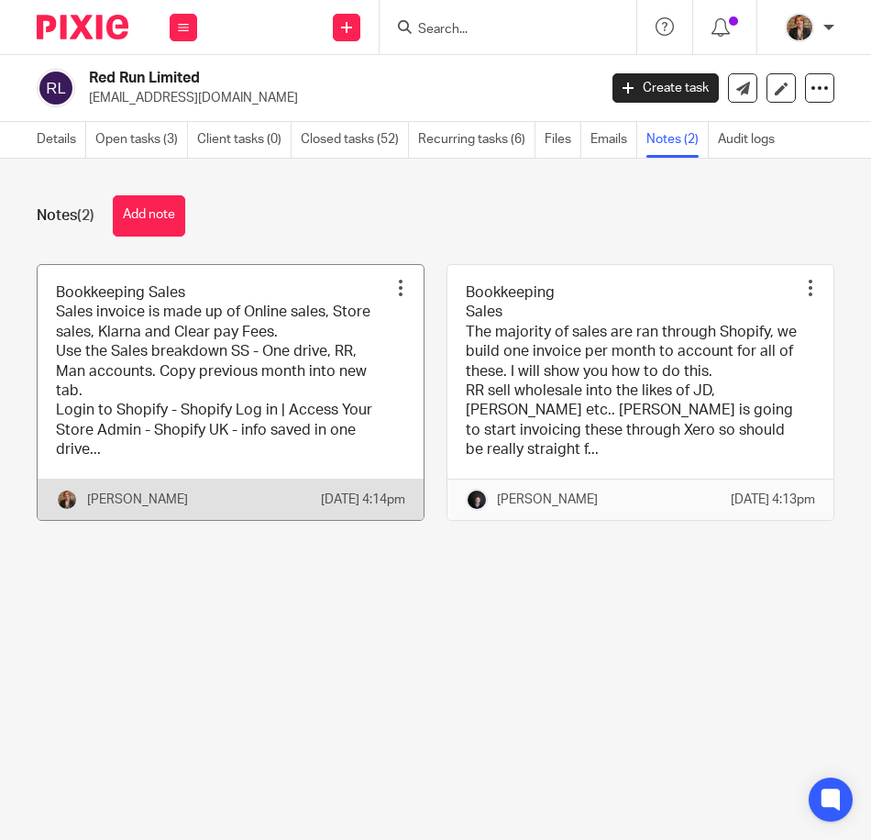
click at [392, 281] on div at bounding box center [400, 288] width 18 height 18
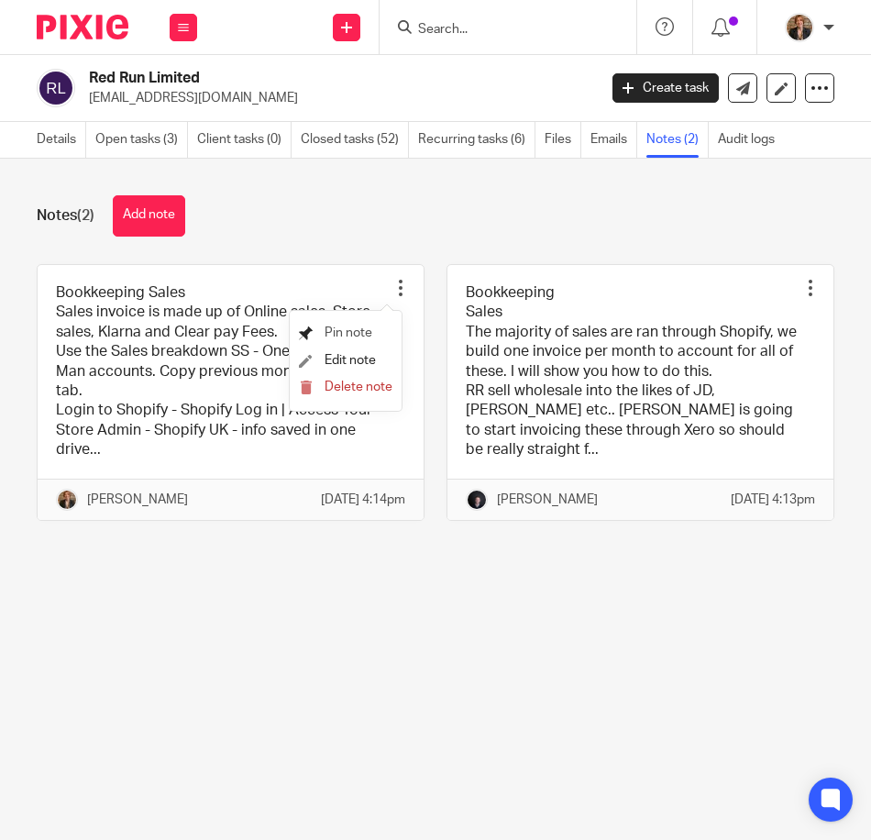
click at [357, 326] on span "Pin note" at bounding box center [348, 332] width 48 height 13
